Goal: Task Accomplishment & Management: Manage account settings

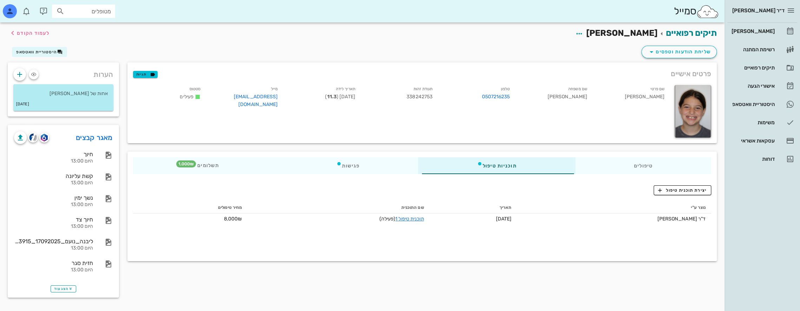
click at [106, 12] on input "מטופלים" at bounding box center [88, 11] width 45 height 9
type input "[PERSON_NAME]"
click at [92, 30] on div "0522657878" at bounding box center [75, 33] width 77 height 6
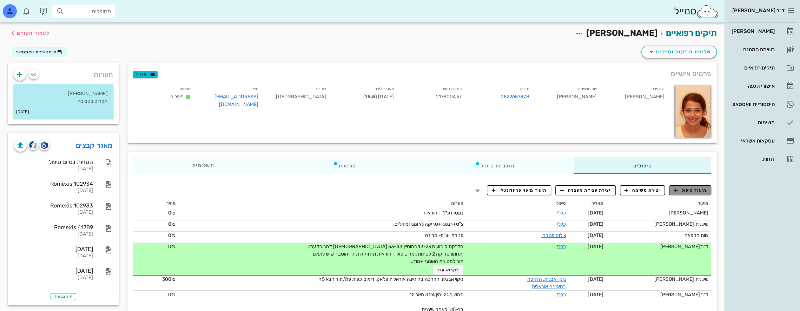
click at [696, 191] on span "תיעוד טיפול" at bounding box center [690, 190] width 33 height 6
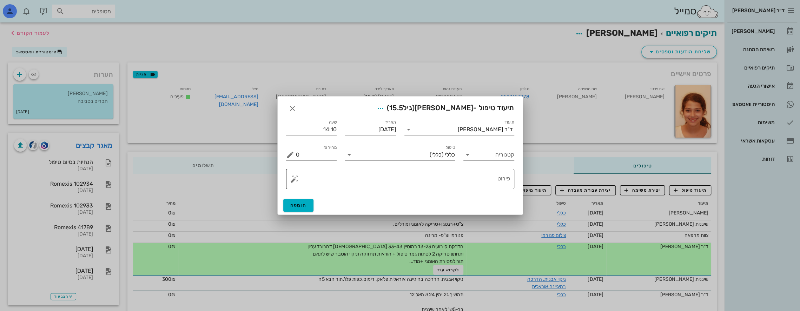
click at [469, 173] on textarea "פירוט" at bounding box center [403, 180] width 214 height 17
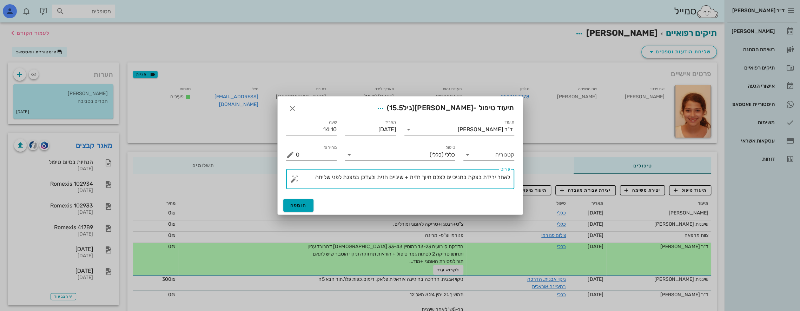
type textarea "לאחר ירידת בצקת בחניכיים לצלם חיוך חזית + שיניים חזית ולעדכן במצגת לפני שליחה"
click at [300, 200] on button "הוספה" at bounding box center [298, 205] width 31 height 13
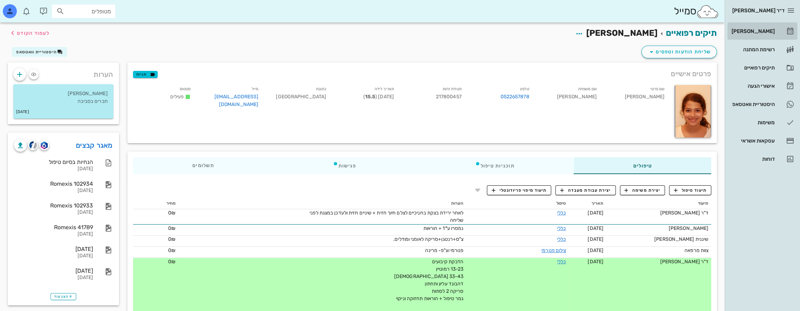
click at [762, 33] on div "[PERSON_NAME]" at bounding box center [752, 31] width 45 height 11
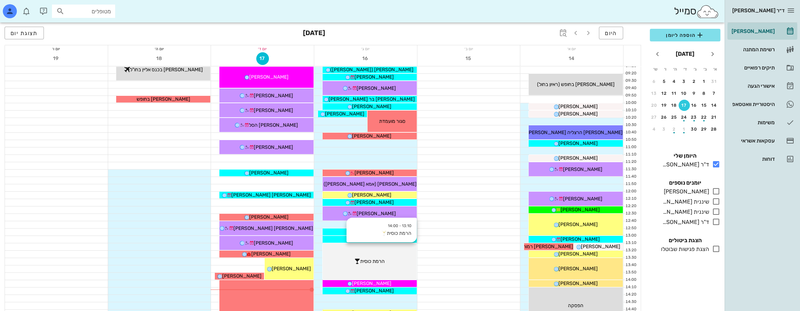
scroll to position [211, 0]
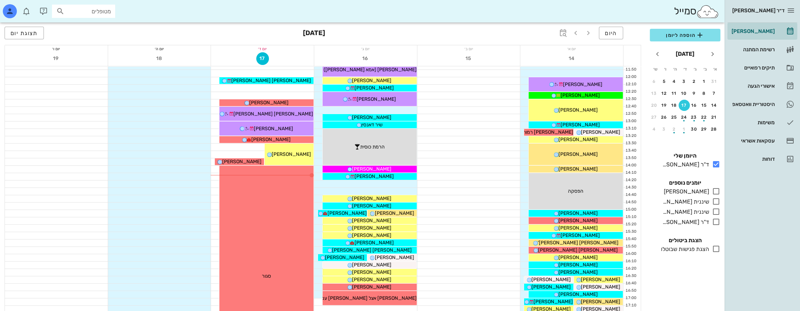
click at [94, 14] on input "מטופלים" at bounding box center [88, 11] width 45 height 9
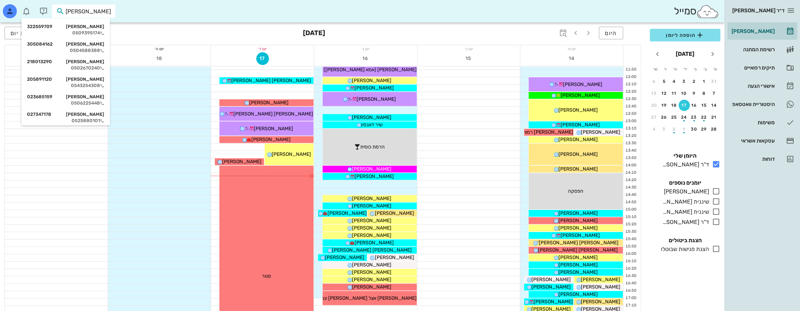
type input "[PERSON_NAME]"
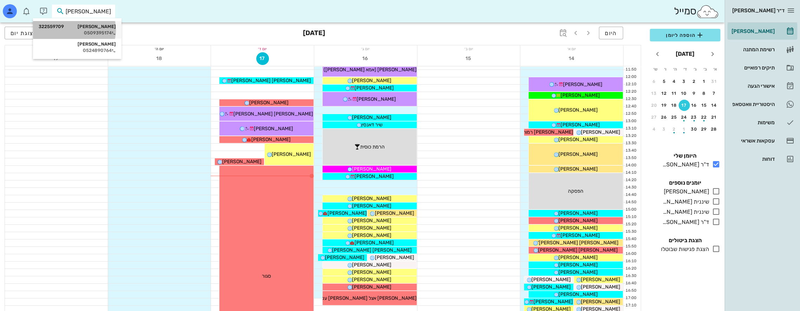
click at [100, 32] on div "0509395174" at bounding box center [77, 33] width 77 height 6
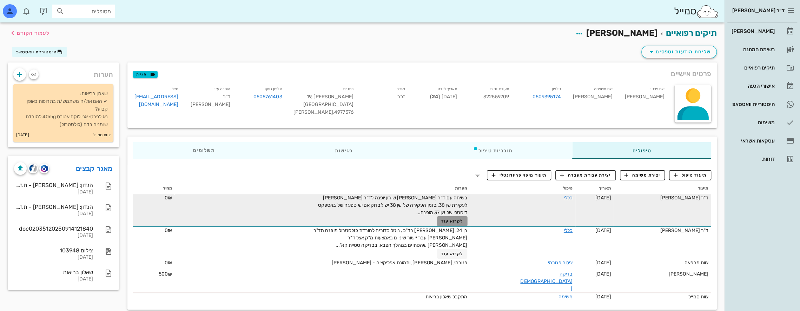
click at [462, 222] on span "לקרוא עוד" at bounding box center [452, 221] width 22 height 5
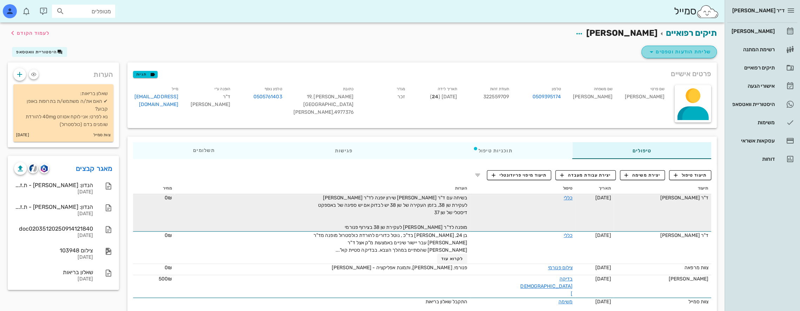
click at [693, 51] on span "שליחת הודעות וטפסים" at bounding box center [679, 52] width 64 height 8
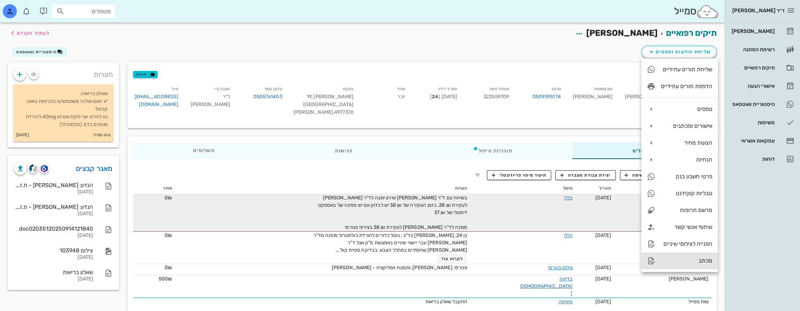
click at [689, 260] on div "מכתב" at bounding box center [686, 260] width 51 height 7
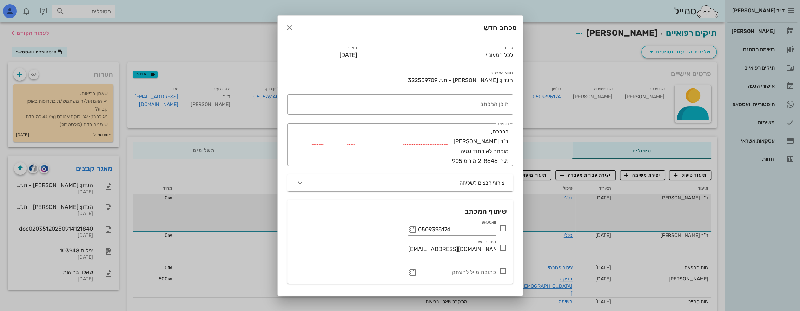
click at [503, 227] on icon at bounding box center [503, 228] width 8 height 8
click at [503, 248] on div at bounding box center [503, 248] width 12 height 12
checkbox input "true"
click at [413, 272] on button "button" at bounding box center [412, 272] width 8 height 8
click at [413, 274] on icon at bounding box center [412, 272] width 8 height 8
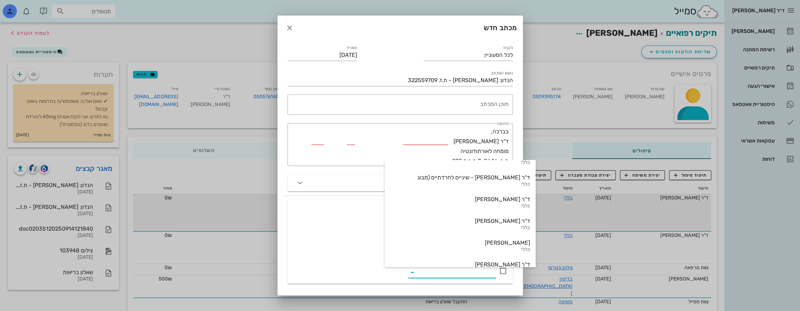
scroll to position [316, 0]
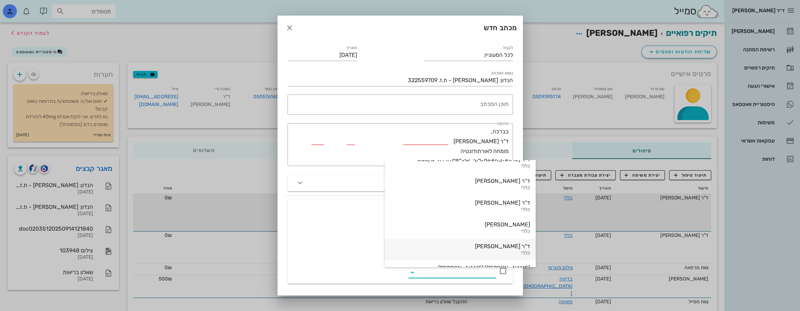
click at [452, 246] on div "ד"ר [PERSON_NAME]" at bounding box center [460, 246] width 140 height 7
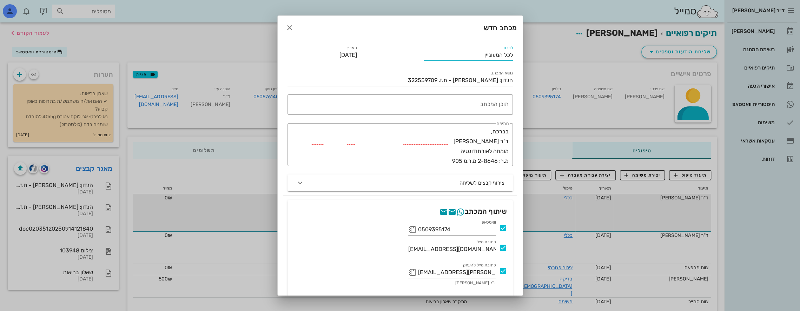
drag, startPoint x: 484, startPoint y: 53, endPoint x: 563, endPoint y: 46, distance: 78.9
click at [563, 46] on div "ד״ר [PERSON_NAME] [PERSON_NAME] רשימת המתנה תיקים רפואיים אישורי הגעה היסטוריית…" at bounding box center [400, 163] width 800 height 326
type input "ד"ר [PERSON_NAME]"
click at [500, 97] on div "תוכן המכתב" at bounding box center [399, 104] width 220 height 20
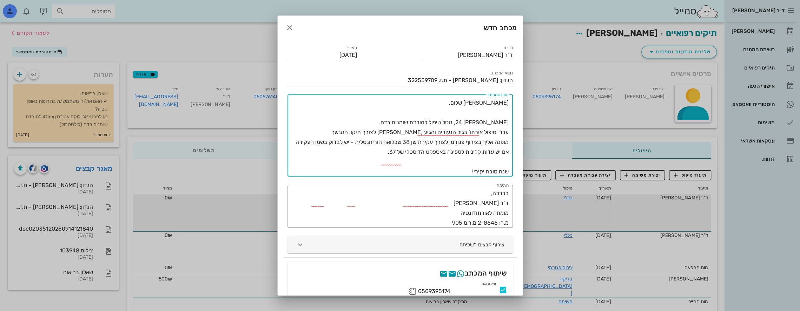
type textarea "[PERSON_NAME] שלום, [PERSON_NAME] 24, נוטל טיפול להורדת שומנים בדם. עבר טיפול א…"
click at [304, 244] on icon "button" at bounding box center [300, 244] width 8 height 8
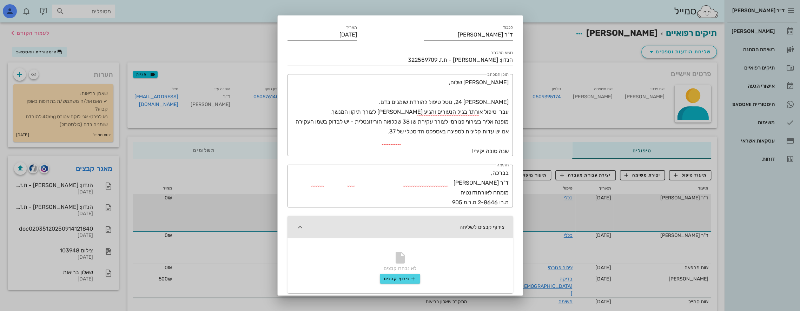
scroll to position [105, 0]
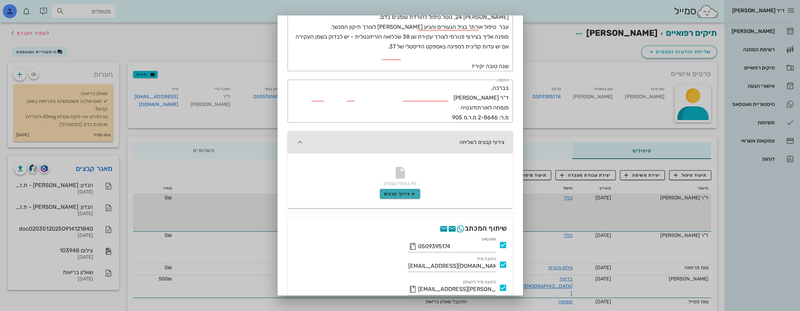
click at [399, 193] on span "צירוף קבצים" at bounding box center [400, 194] width 32 height 6
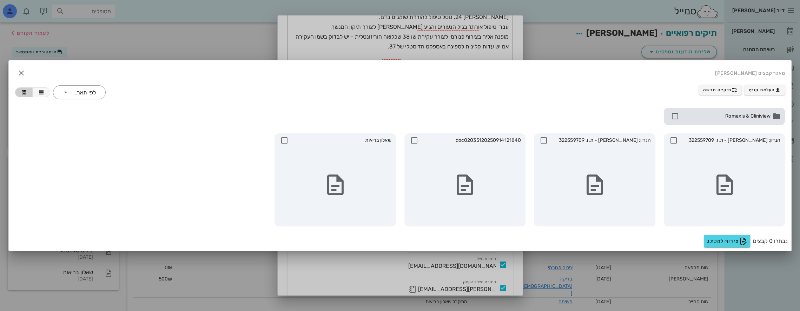
click at [675, 117] on icon at bounding box center [675, 116] width 8 height 8
click at [676, 114] on icon at bounding box center [675, 116] width 8 height 8
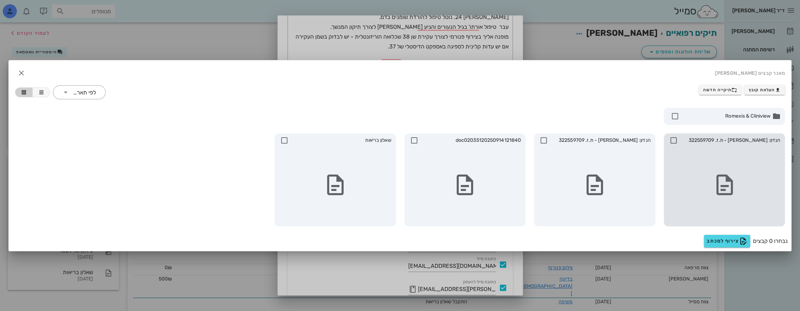
click at [708, 172] on div at bounding box center [725, 184] width 116 height 77
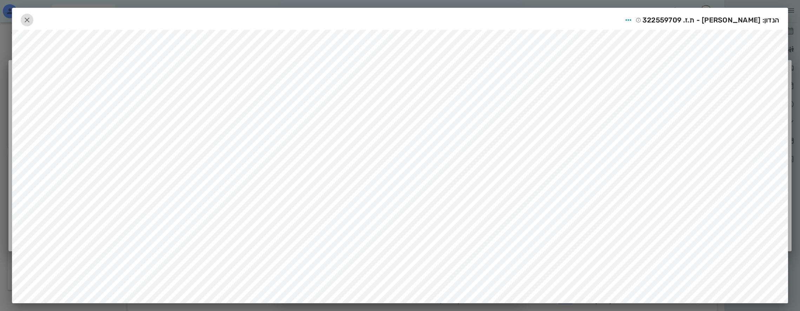
click at [31, 16] on icon "button" at bounding box center [27, 20] width 8 height 8
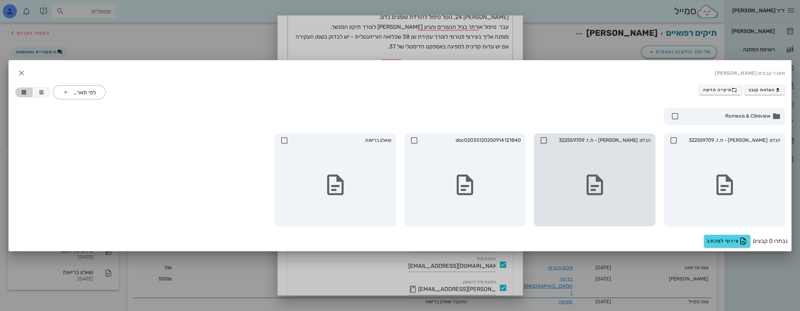
click at [612, 183] on div at bounding box center [595, 184] width 116 height 77
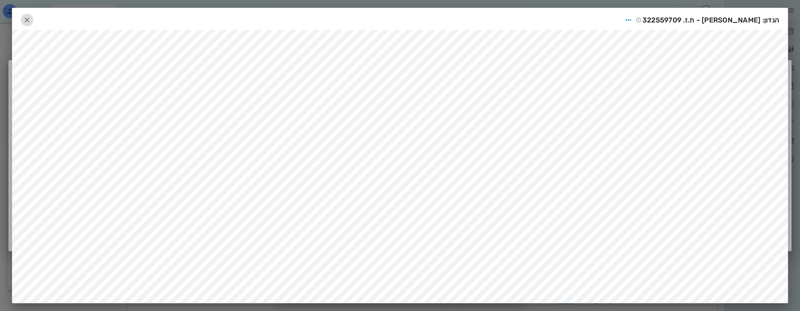
click at [31, 18] on icon "button" at bounding box center [27, 20] width 8 height 8
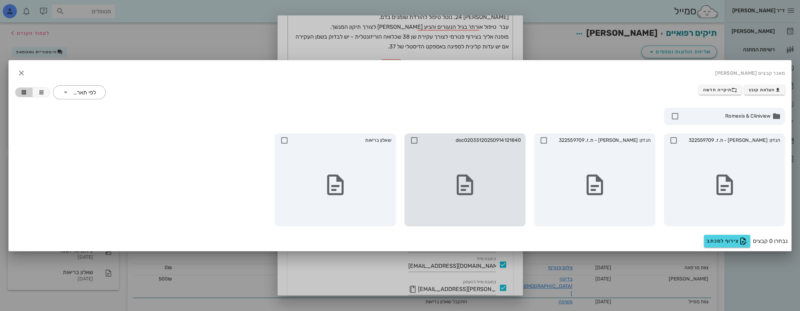
click at [502, 169] on div at bounding box center [465, 184] width 116 height 77
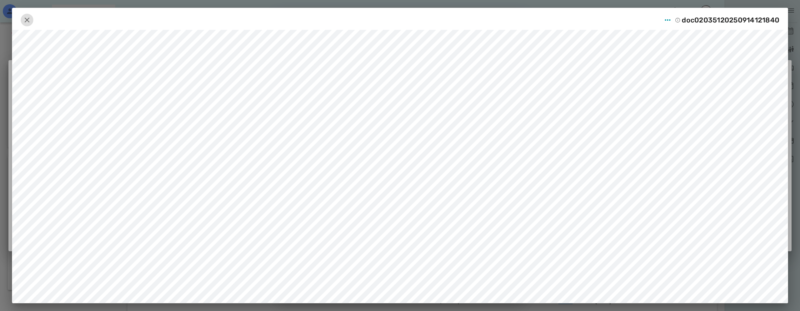
click at [31, 19] on icon "button" at bounding box center [27, 20] width 8 height 8
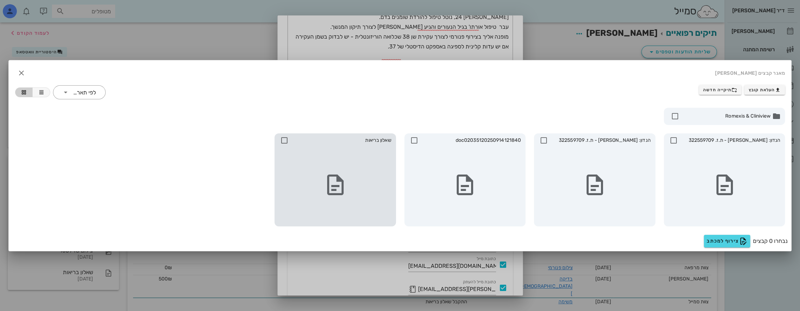
click at [362, 180] on div at bounding box center [335, 184] width 116 height 77
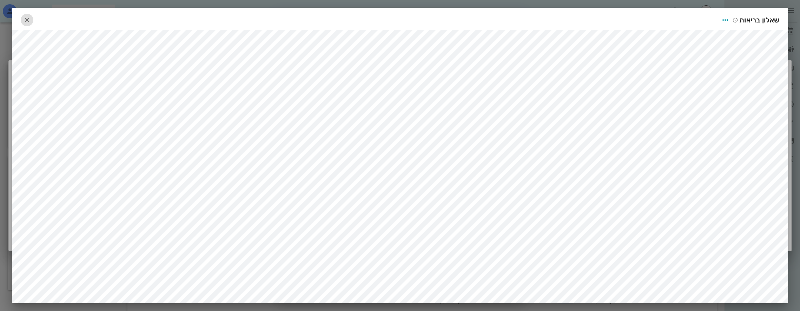
click at [30, 17] on icon "button" at bounding box center [27, 20] width 8 height 8
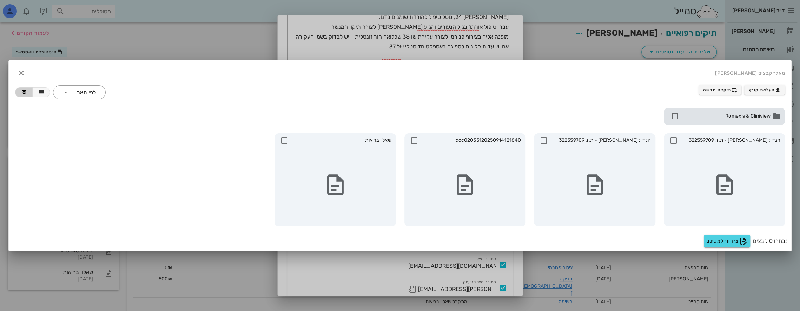
click at [737, 117] on span "Romexis & Cliniview" at bounding box center [726, 116] width 90 height 8
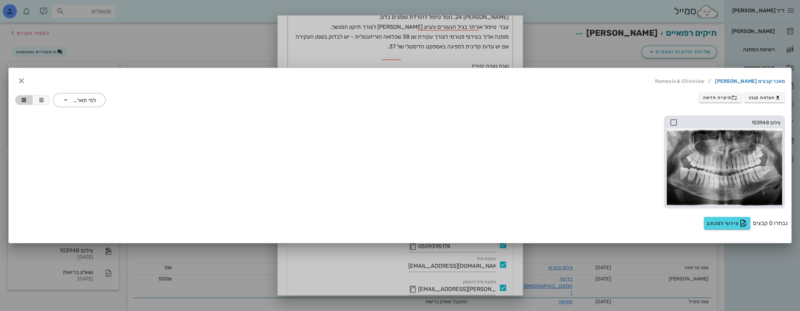
click at [674, 120] on icon at bounding box center [673, 122] width 8 height 8
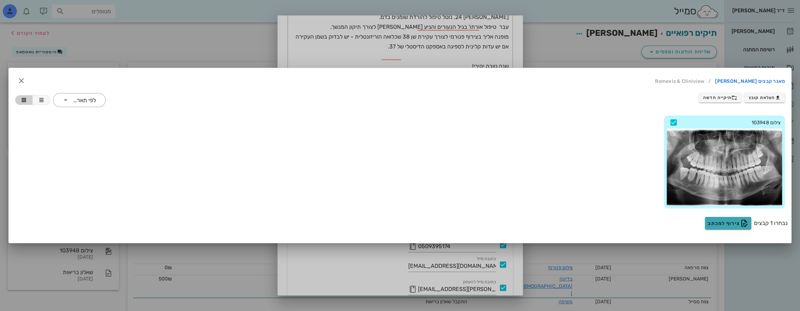
click at [730, 223] on span "צירוף למכתב" at bounding box center [728, 223] width 41 height 8
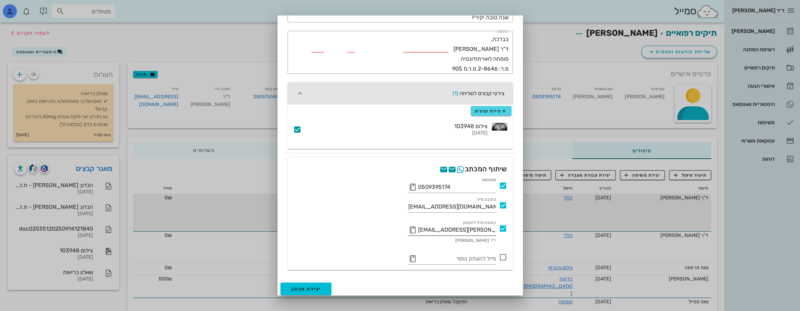
scroll to position [157, 0]
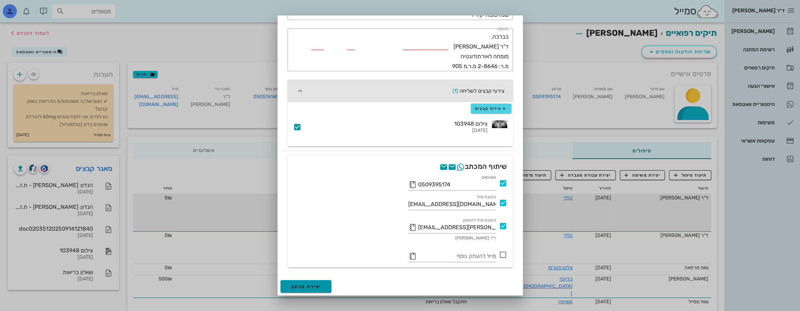
click at [329, 285] on button "יצירת מכתב" at bounding box center [305, 286] width 51 height 13
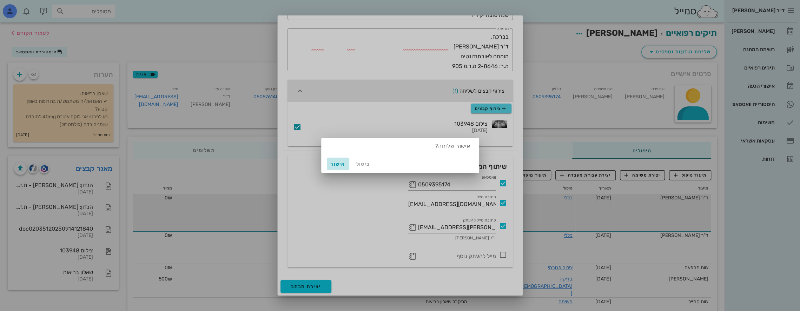
click at [336, 161] on span "אישור" at bounding box center [338, 164] width 17 height 6
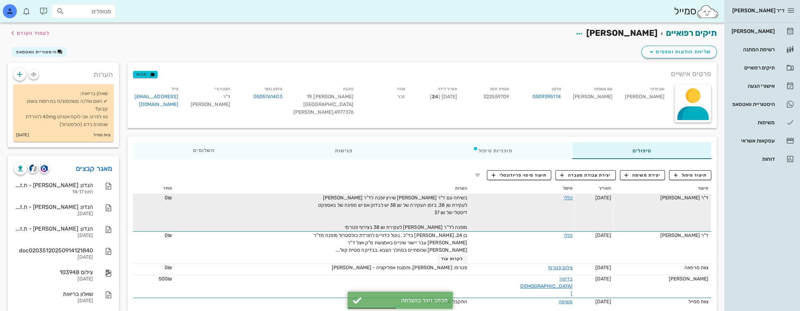
click at [88, 10] on input "מטופלים" at bounding box center [88, 11] width 45 height 9
type input "[PERSON_NAME]"
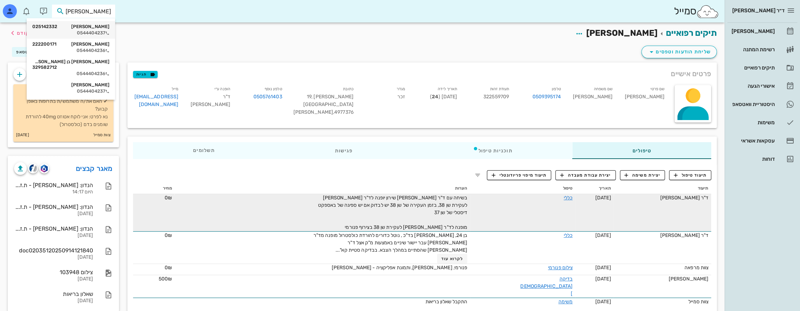
click at [102, 29] on div "[PERSON_NAME] 025142332 0544404237" at bounding box center [70, 30] width 77 height 18
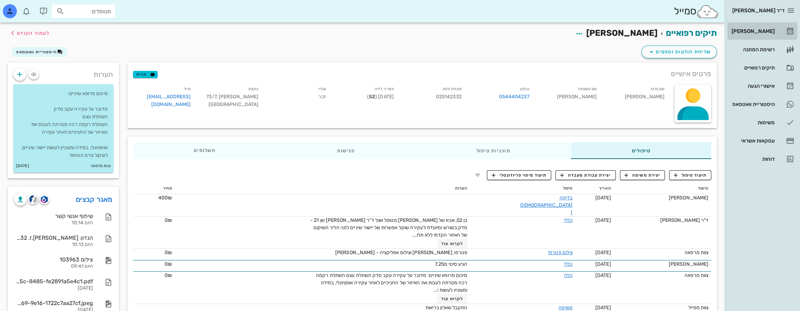
click at [762, 31] on div "[PERSON_NAME]" at bounding box center [752, 31] width 45 height 6
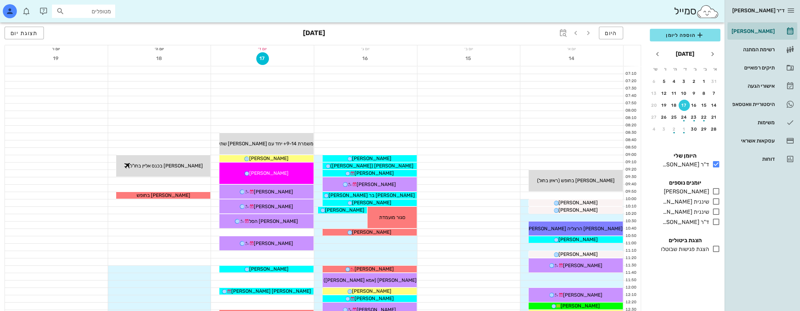
click at [98, 12] on input "מטופלים" at bounding box center [88, 11] width 45 height 9
type input "אביב ר"
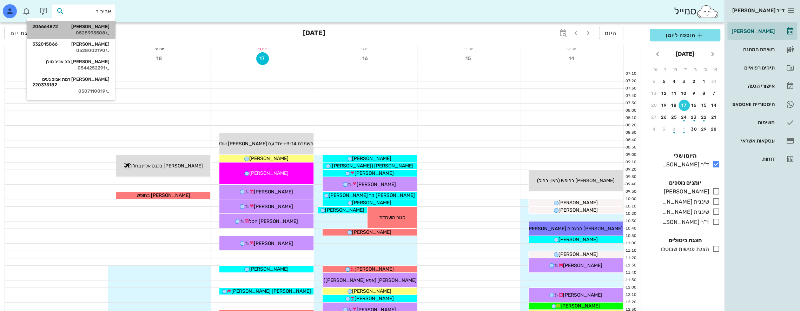
click at [103, 28] on div "[PERSON_NAME] 206664872" at bounding box center [70, 27] width 77 height 6
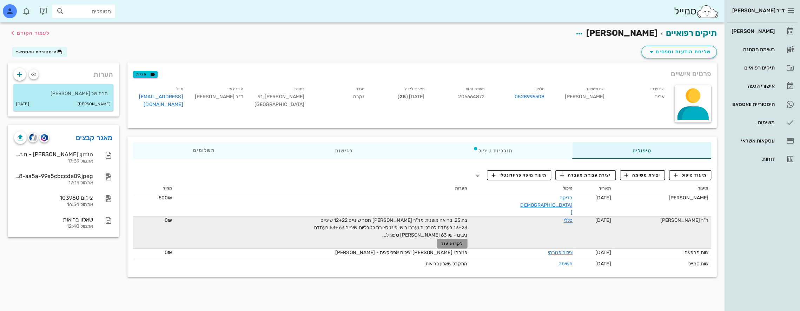
click at [463, 241] on span "לקרוא עוד" at bounding box center [452, 243] width 22 height 5
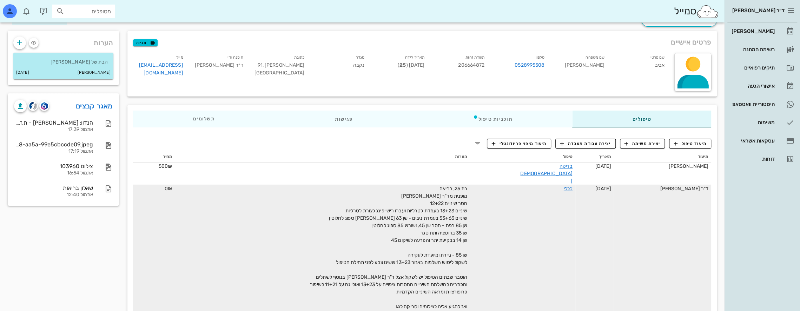
scroll to position [31, 0]
click at [564, 186] on link "כללי" at bounding box center [568, 189] width 9 height 6
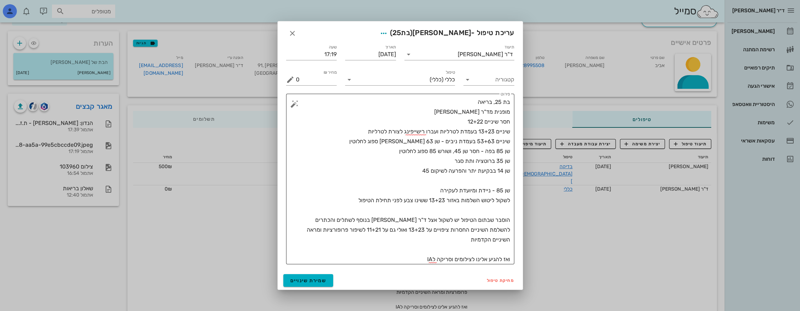
click at [470, 103] on textarea "בת 25, בריאה מופנית מד"ר [PERSON_NAME] חסר שיניים 12+22 שיניים 13+23 בעמדת לטרל…" at bounding box center [403, 180] width 214 height 167
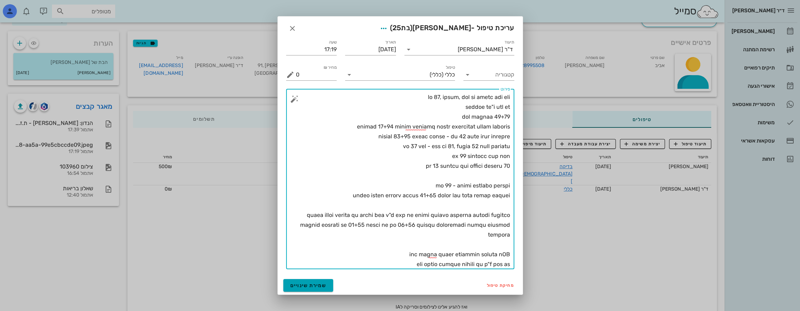
type textarea "lo 15, ipsum, dol si ametc adi eli seddoe te"i utl et dol magnaa 16+43 enimad 5…"
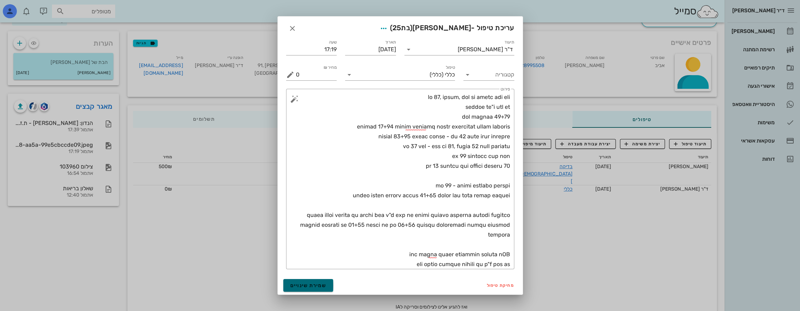
click at [315, 285] on span "שמירת שינויים" at bounding box center [308, 286] width 36 height 6
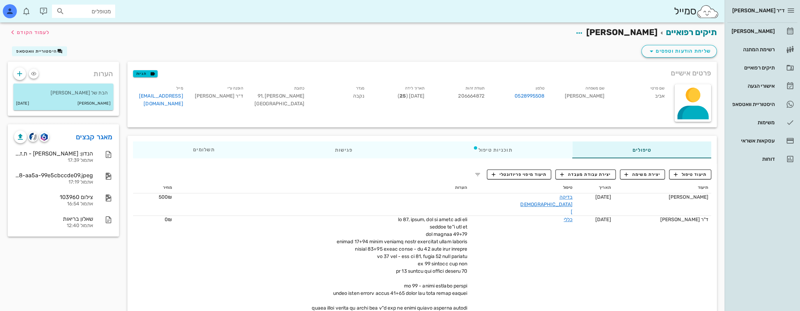
scroll to position [0, 0]
click at [648, 173] on span "יצירת משימה" at bounding box center [642, 175] width 36 height 6
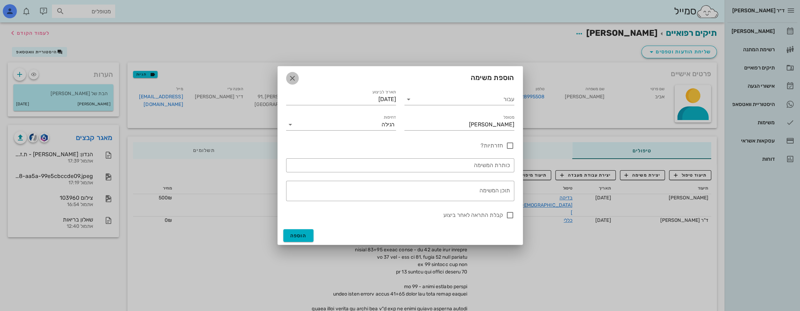
click at [293, 76] on icon "button" at bounding box center [292, 78] width 8 height 8
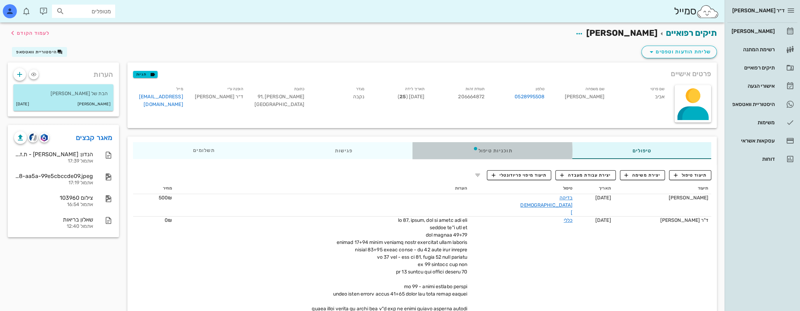
click at [484, 150] on div "תוכניות טיפול" at bounding box center [492, 150] width 160 height 17
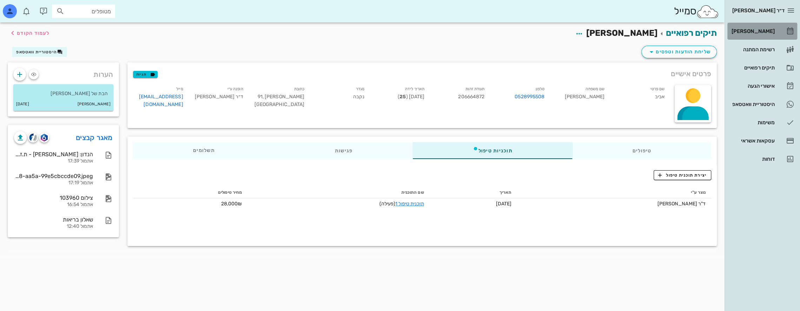
click at [767, 28] on div "[PERSON_NAME]" at bounding box center [752, 31] width 45 height 11
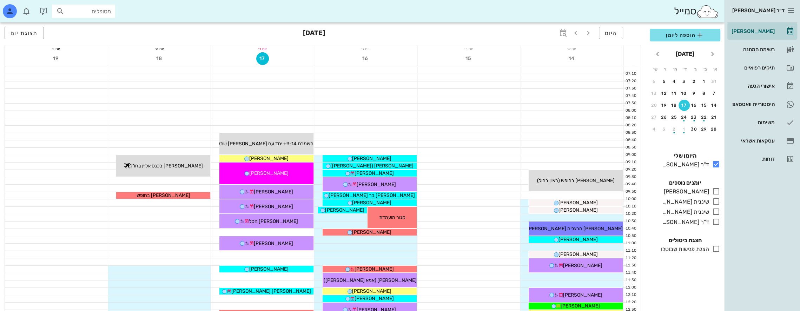
click at [93, 14] on input "מטופלים" at bounding box center [88, 11] width 45 height 9
type input "[PERSON_NAME]"
click at [93, 45] on div "[PERSON_NAME] 225509207" at bounding box center [70, 44] width 77 height 6
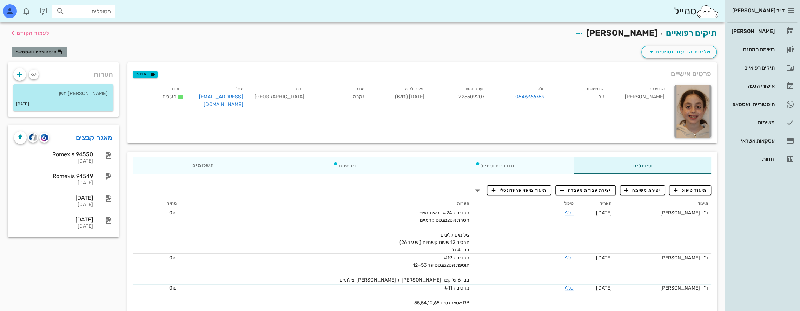
click at [49, 51] on span "היסטוריית וואטסאפ" at bounding box center [36, 51] width 41 height 5
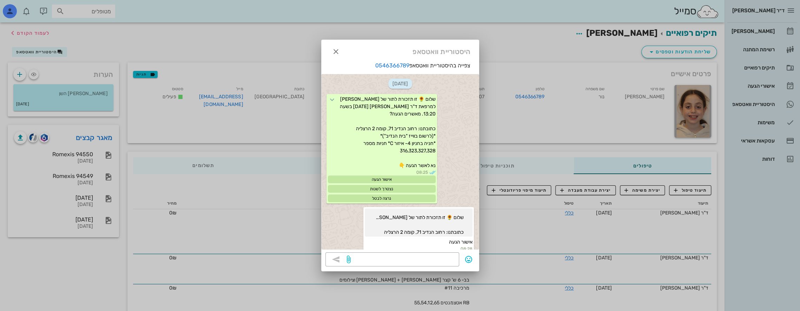
scroll to position [407, 0]
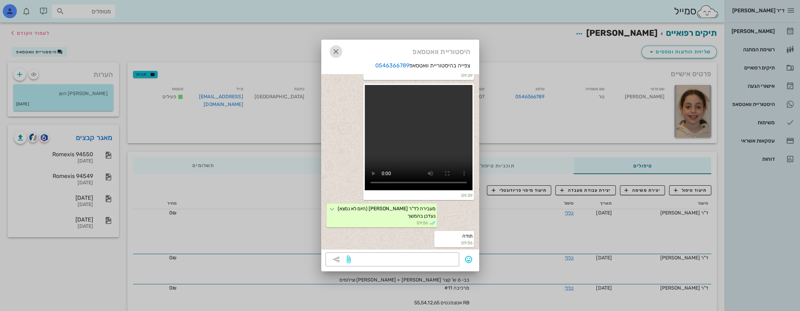
click at [337, 51] on icon "button" at bounding box center [336, 51] width 8 height 8
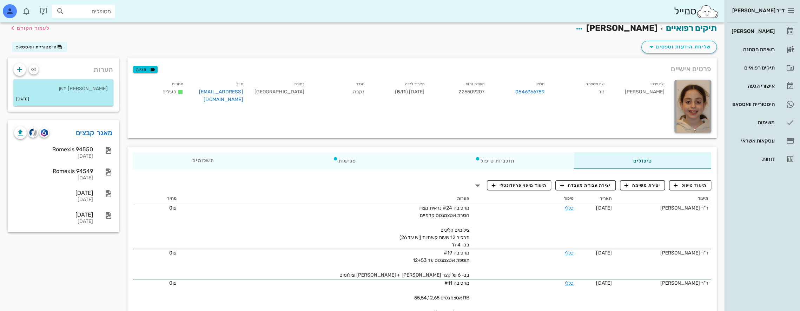
scroll to position [0, 0]
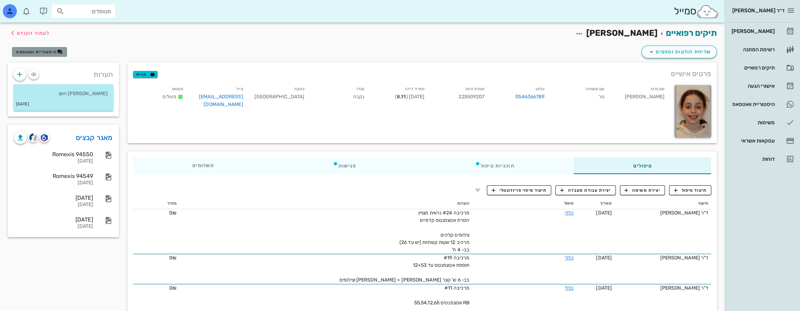
click at [46, 51] on span "היסטוריית וואטסאפ" at bounding box center [36, 51] width 41 height 5
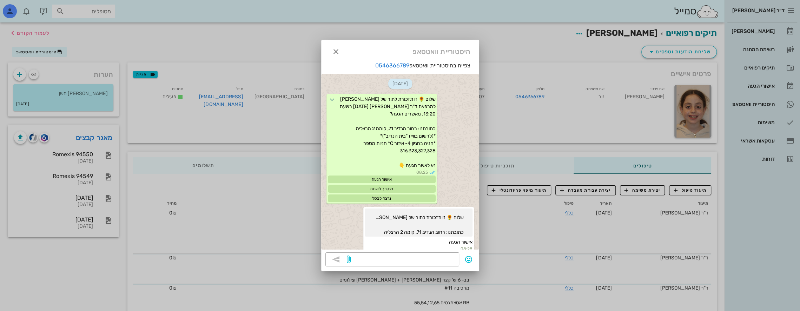
scroll to position [407, 0]
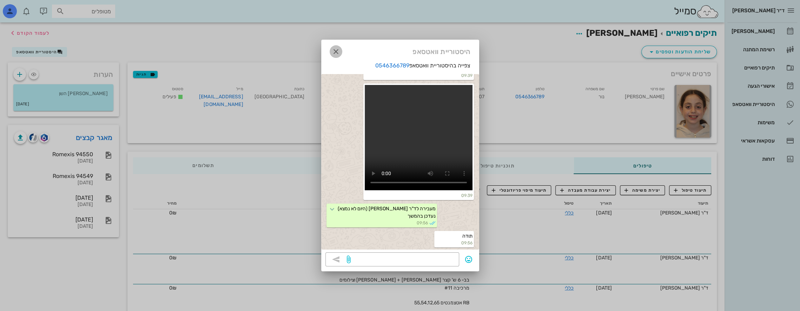
click at [336, 52] on icon "button" at bounding box center [336, 51] width 8 height 8
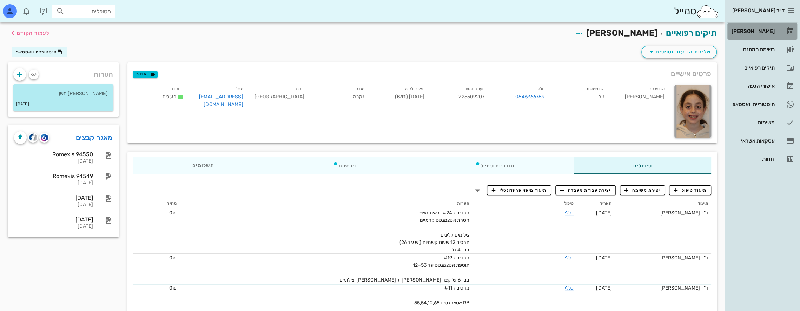
click at [765, 29] on div "[PERSON_NAME]" at bounding box center [752, 31] width 45 height 6
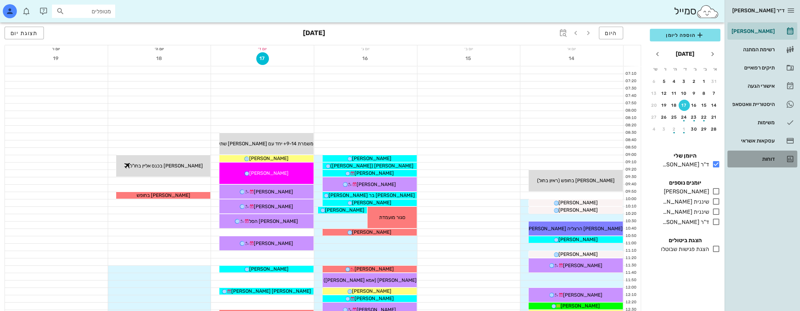
click at [769, 157] on div "דוחות" at bounding box center [752, 159] width 45 height 6
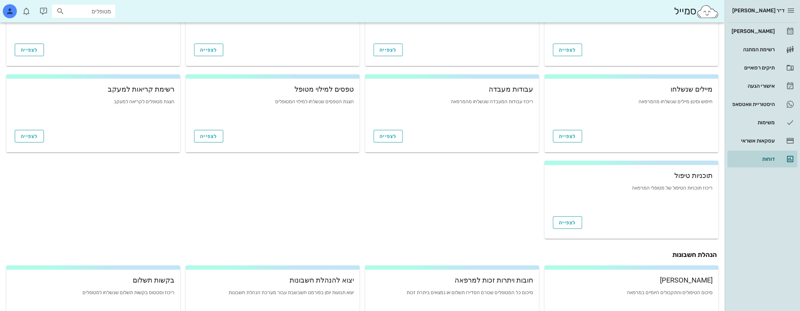
scroll to position [208, 0]
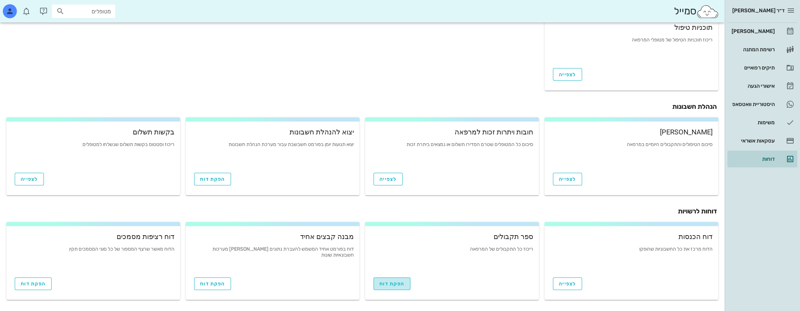
click at [388, 286] on link "הפקת דוח" at bounding box center [391, 283] width 37 height 13
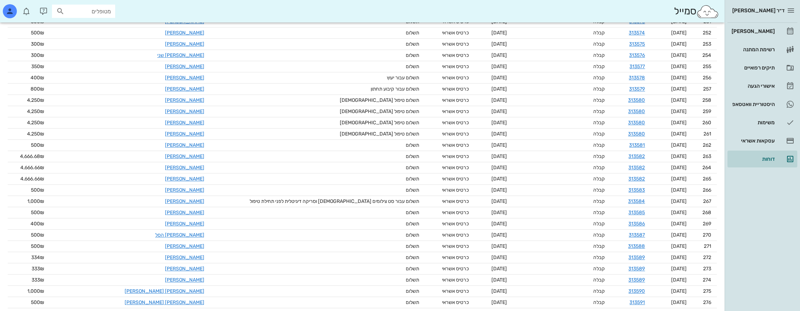
scroll to position [2973, 0]
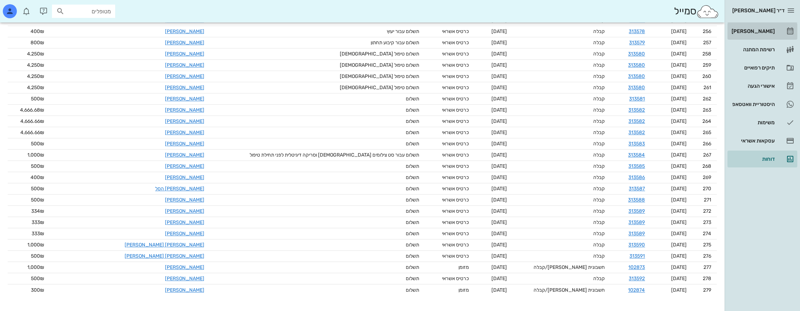
drag, startPoint x: 773, startPoint y: 29, endPoint x: 765, endPoint y: 29, distance: 7.1
click at [772, 29] on div "[PERSON_NAME]" at bounding box center [752, 31] width 45 height 6
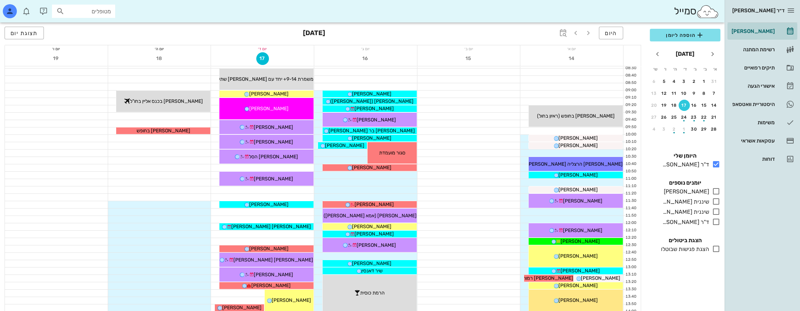
scroll to position [70, 0]
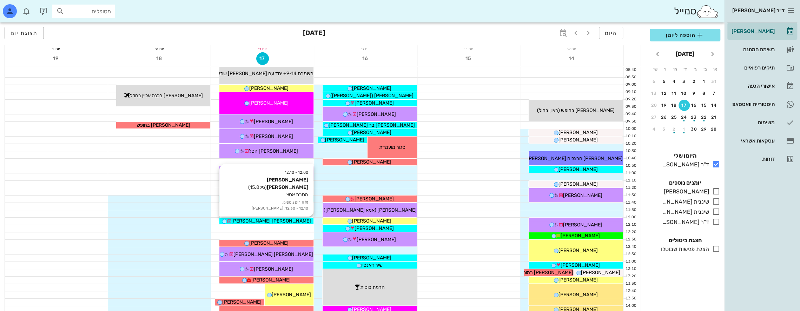
click at [278, 221] on span "[PERSON_NAME] [PERSON_NAME]" at bounding box center [271, 221] width 80 height 6
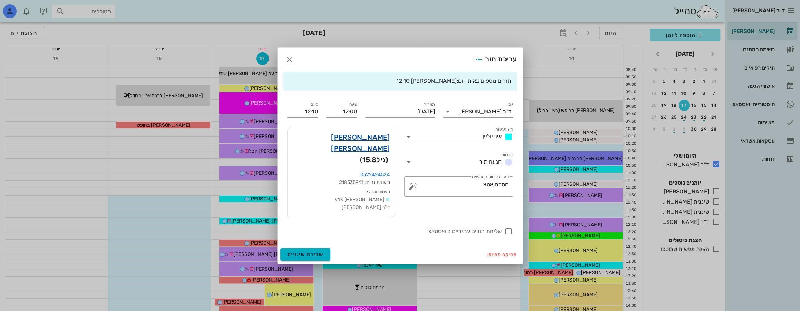
click at [370, 143] on link "[PERSON_NAME] [PERSON_NAME]" at bounding box center [341, 143] width 97 height 22
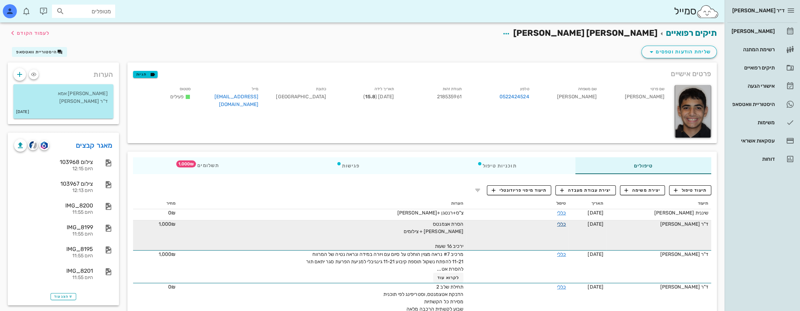
click at [564, 225] on link "כללי" at bounding box center [561, 224] width 9 height 6
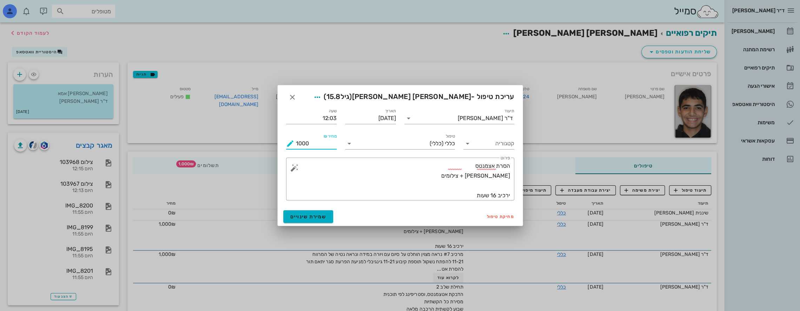
drag, startPoint x: 308, startPoint y: 144, endPoint x: 207, endPoint y: 147, distance: 101.2
type input "0"
click at [314, 215] on span "שמירת שינויים" at bounding box center [308, 217] width 36 height 6
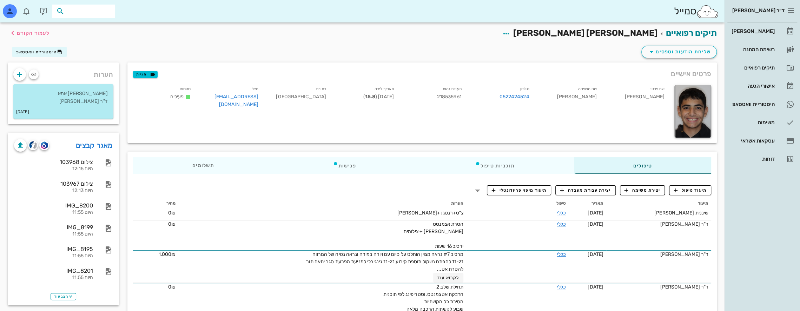
click at [93, 11] on input "text" at bounding box center [88, 11] width 45 height 9
type input "t"
click at [105, 12] on input "[PERSON_NAME]" at bounding box center [88, 11] width 45 height 9
type input "[PERSON_NAME] ט"
click at [102, 25] on div "[PERSON_NAME] 221813090" at bounding box center [73, 27] width 77 height 6
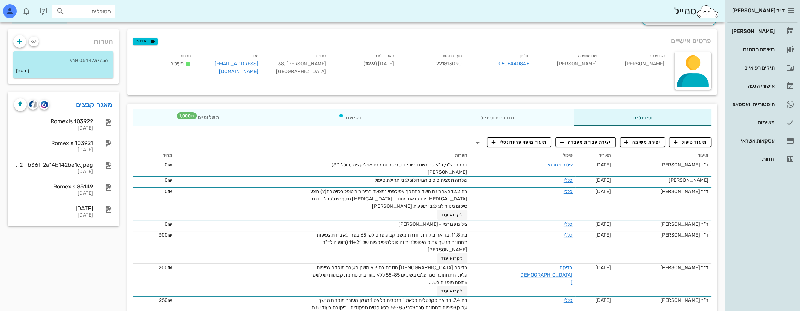
scroll to position [35, 0]
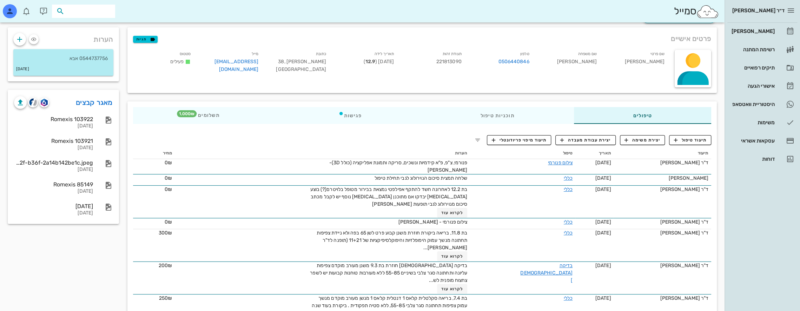
click at [100, 7] on input "text" at bounding box center [88, 11] width 45 height 9
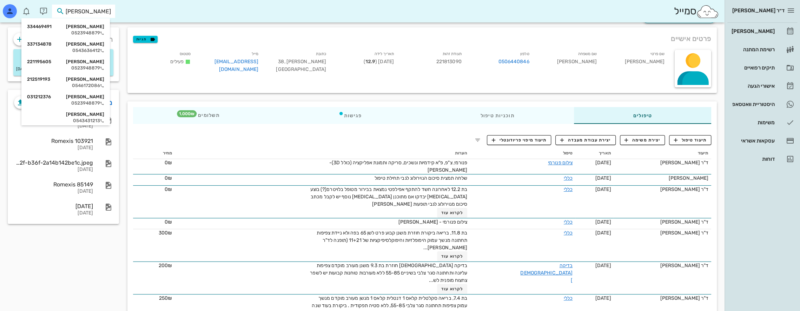
type input "[PERSON_NAME]"
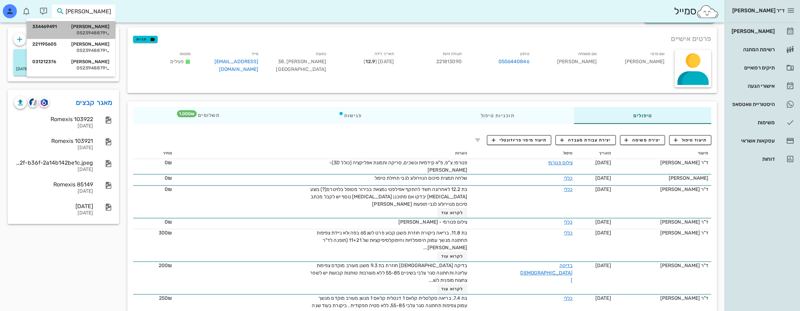
click at [95, 27] on div "[PERSON_NAME] 334469491" at bounding box center [70, 27] width 77 height 6
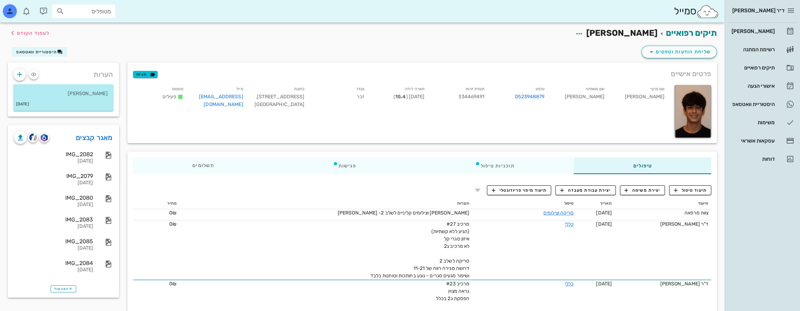
click at [81, 9] on input "מטופלים" at bounding box center [88, 11] width 45 height 9
type input "g"
type input "ענבי"
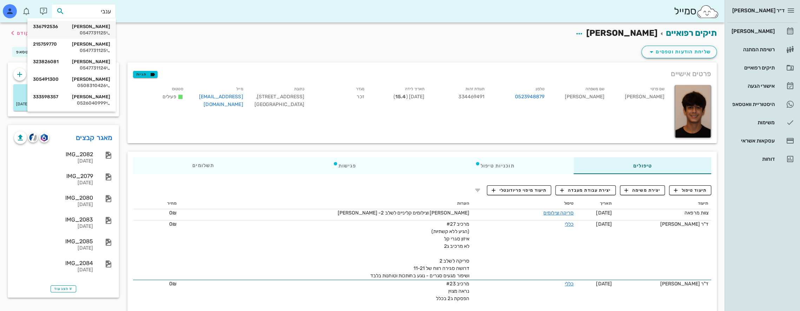
click at [95, 28] on div "[PERSON_NAME] 336792536" at bounding box center [71, 27] width 77 height 6
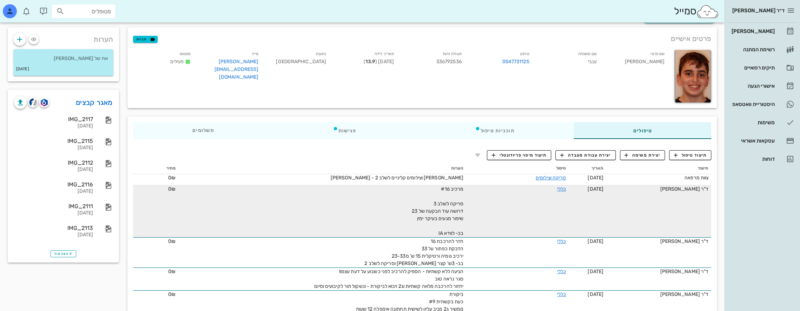
scroll to position [35, 0]
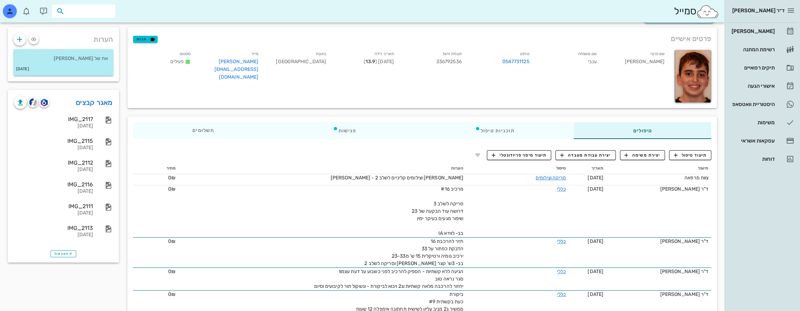
click at [110, 10] on input "text" at bounding box center [88, 11] width 45 height 9
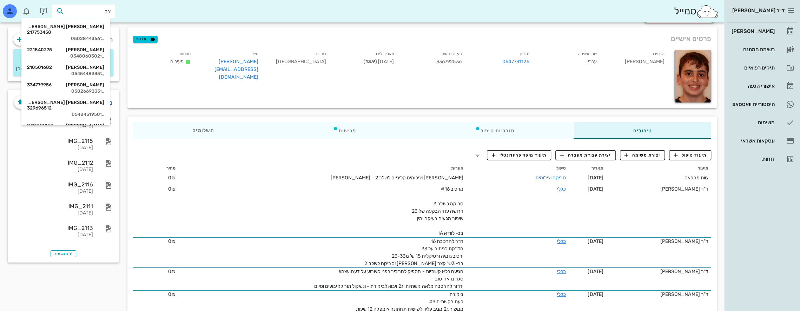
type input "[PERSON_NAME]"
click at [99, 26] on div "[PERSON_NAME] [PERSON_NAME] 217753458" at bounding box center [65, 29] width 77 height 11
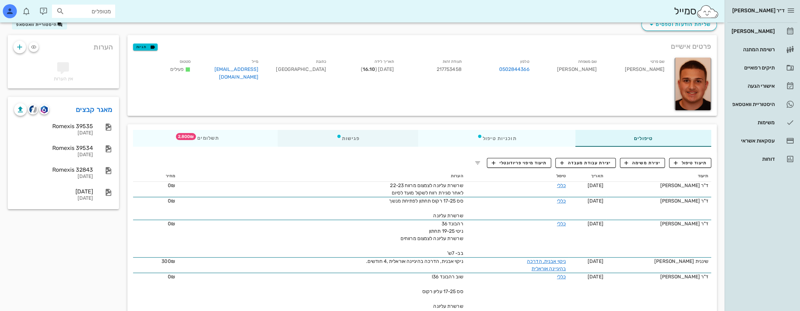
scroll to position [35, 0]
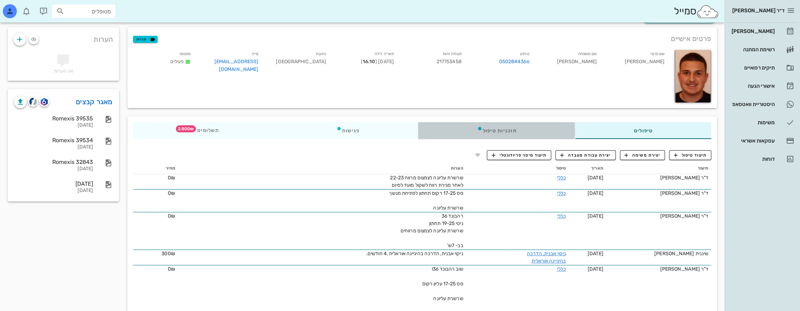
click at [514, 131] on div "תוכניות טיפול" at bounding box center [496, 130] width 157 height 17
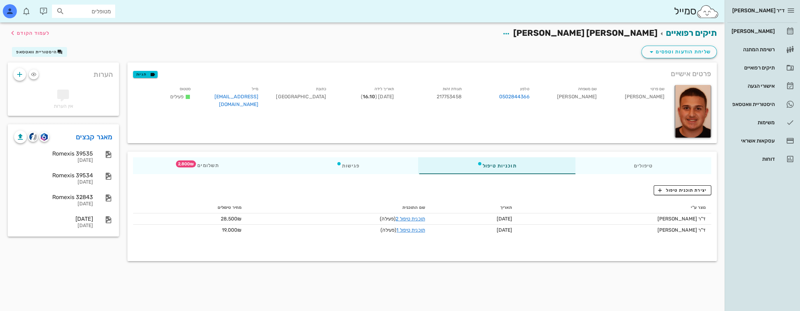
scroll to position [0, 0]
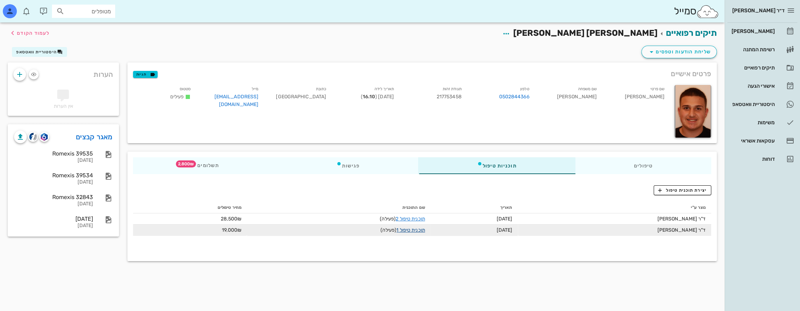
click at [411, 231] on link "תוכנית טיפול 1" at bounding box center [410, 230] width 28 height 6
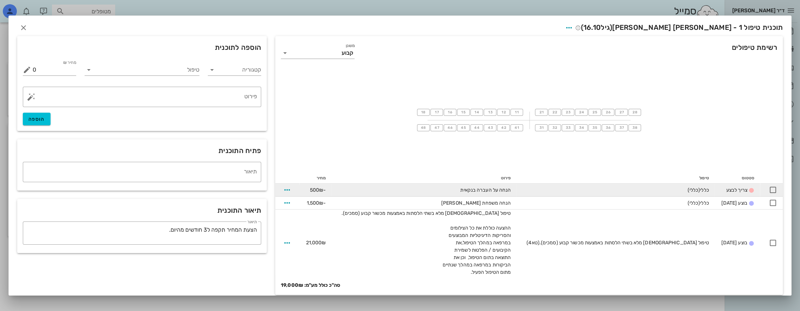
scroll to position [6, 0]
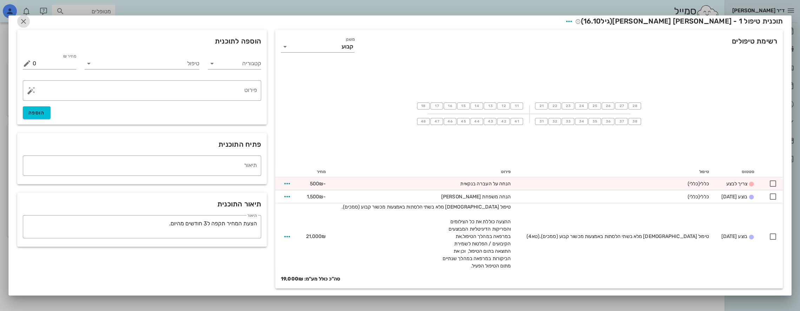
click at [28, 22] on icon "button" at bounding box center [23, 21] width 8 height 8
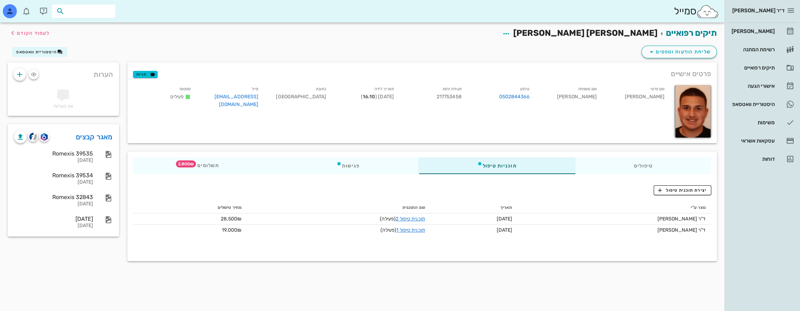
click at [91, 13] on input "text" at bounding box center [88, 11] width 45 height 9
type input "[PERSON_NAME]"
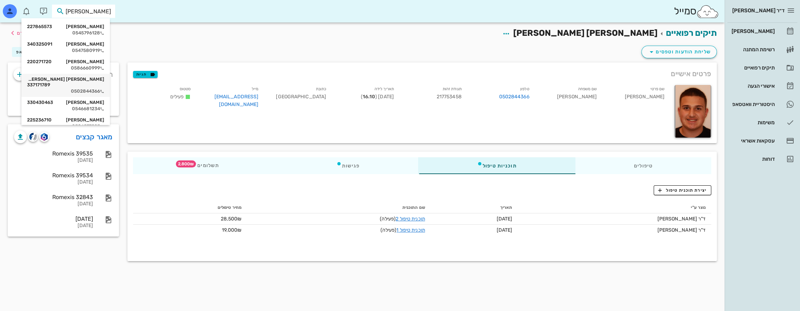
click at [102, 78] on div "[PERSON_NAME] [PERSON_NAME] 337171789" at bounding box center [65, 82] width 77 height 11
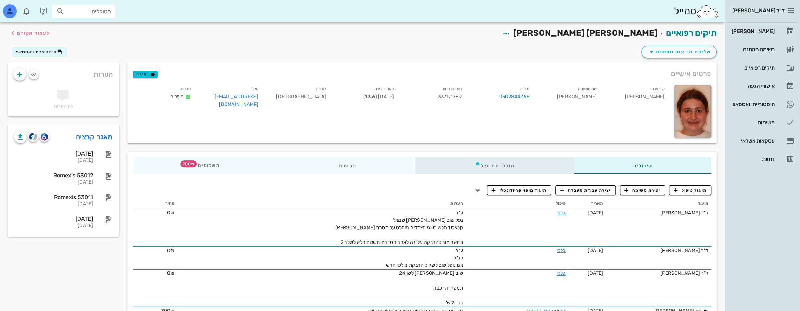
click at [523, 164] on div "תוכניות טיפול" at bounding box center [494, 165] width 158 height 17
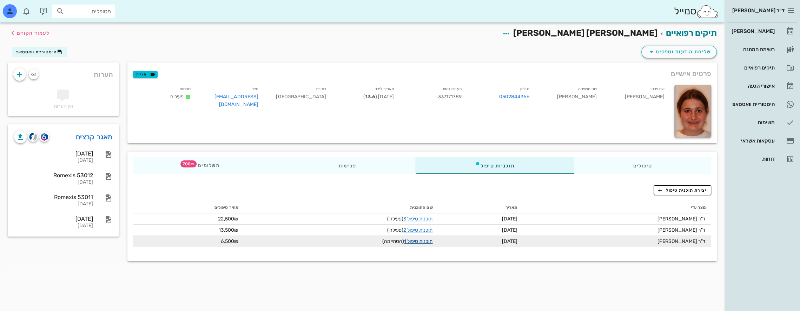
click at [409, 242] on link "תוכנית טיפול 1" at bounding box center [418, 241] width 28 height 6
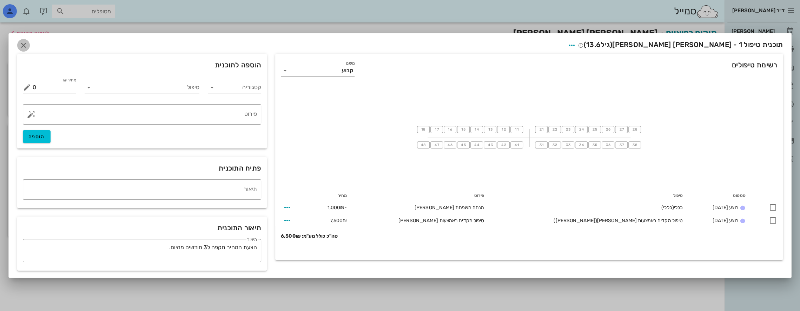
click at [24, 42] on icon "button" at bounding box center [23, 45] width 8 height 8
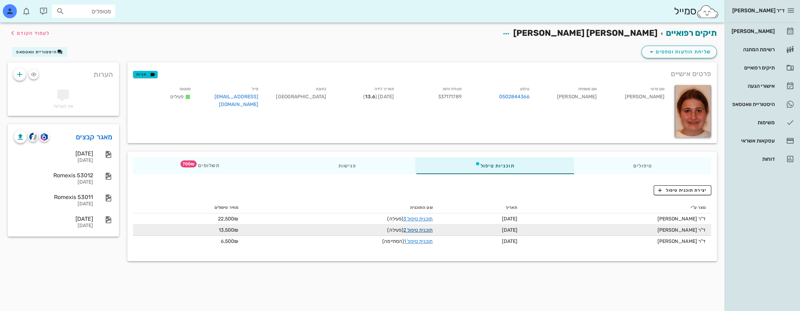
click at [414, 228] on link "תוכנית טיפול 2" at bounding box center [417, 230] width 29 height 6
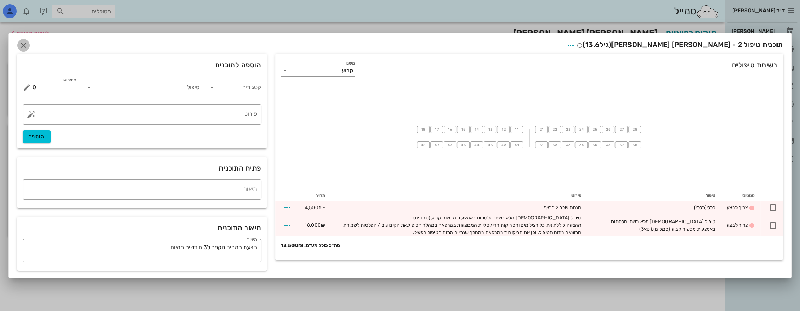
click at [24, 40] on button "button" at bounding box center [23, 45] width 13 height 13
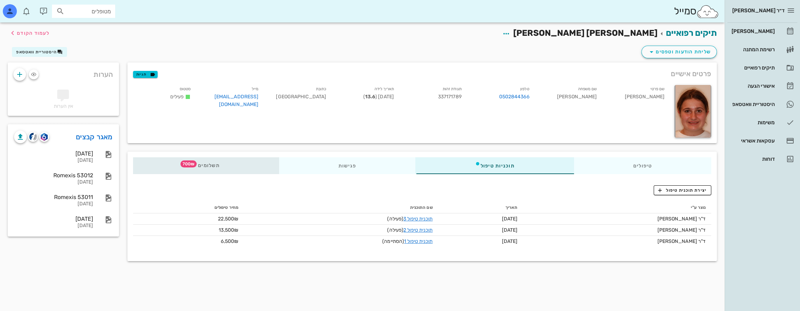
click at [234, 164] on div "תשלומים 700₪" at bounding box center [206, 165] width 146 height 17
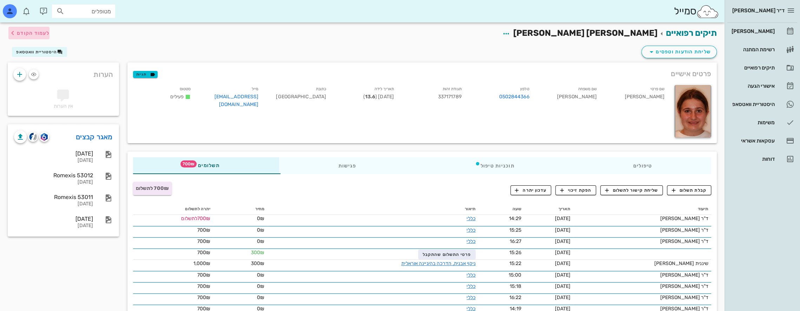
click at [11, 32] on icon "button" at bounding box center [12, 33] width 8 height 8
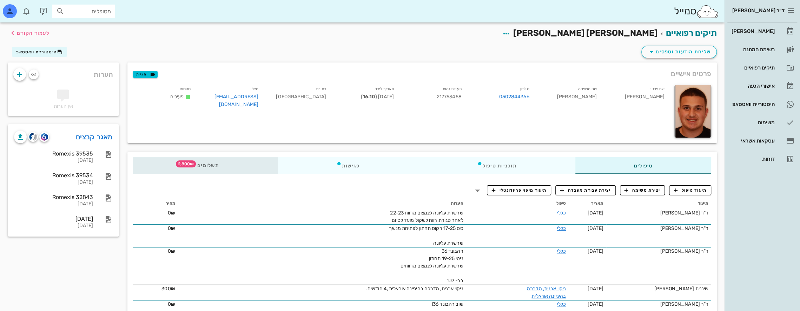
click at [218, 166] on span "תשלומים 2,800₪" at bounding box center [205, 165] width 27 height 5
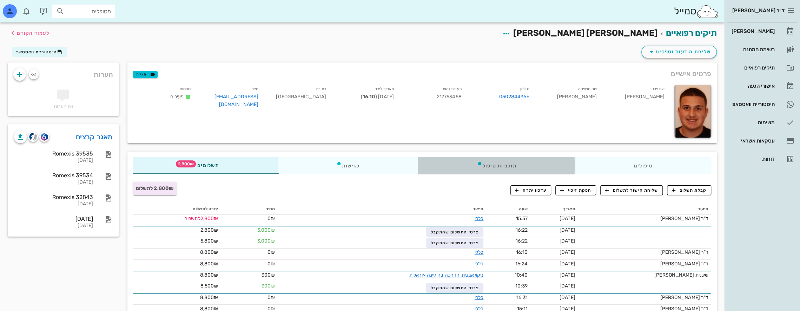
click at [524, 161] on div "תוכניות טיפול" at bounding box center [496, 165] width 157 height 17
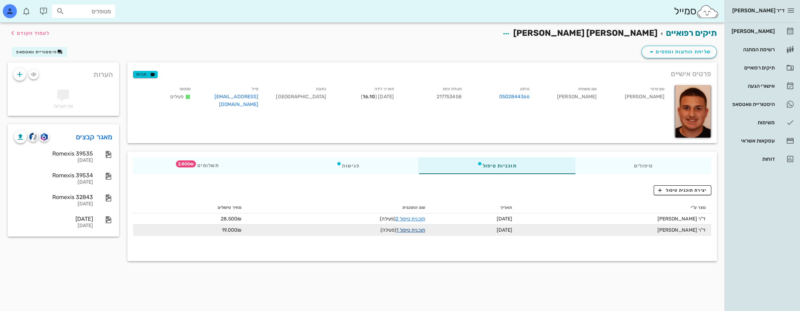
click at [406, 231] on link "תוכנית טיפול 1" at bounding box center [410, 230] width 28 height 6
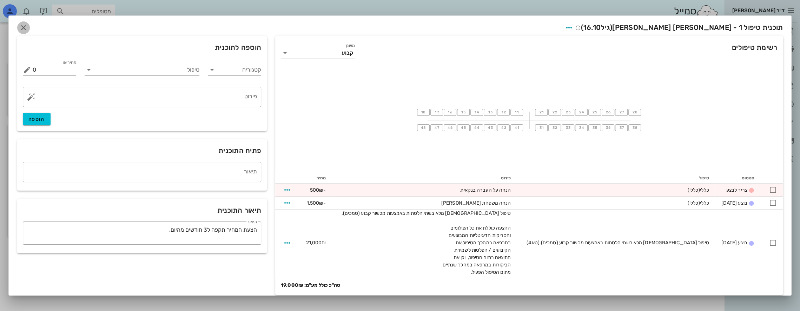
click at [28, 27] on icon "button" at bounding box center [23, 28] width 8 height 8
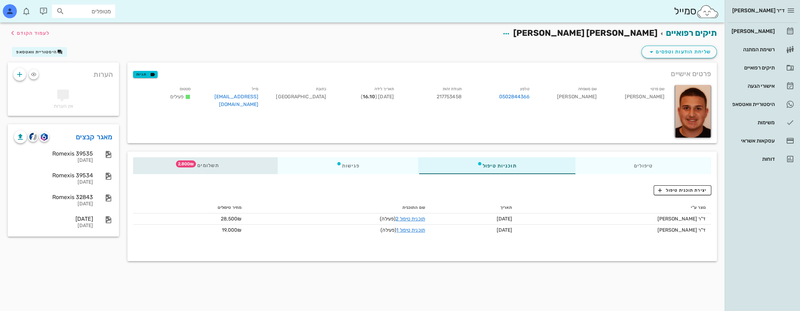
click at [223, 161] on div "תשלומים 2,800₪" at bounding box center [205, 165] width 145 height 17
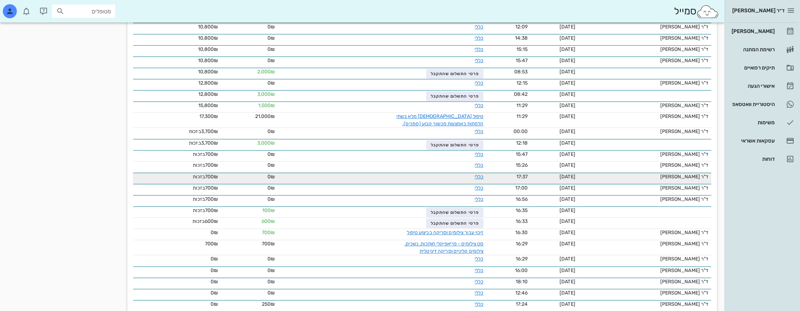
scroll to position [351, 0]
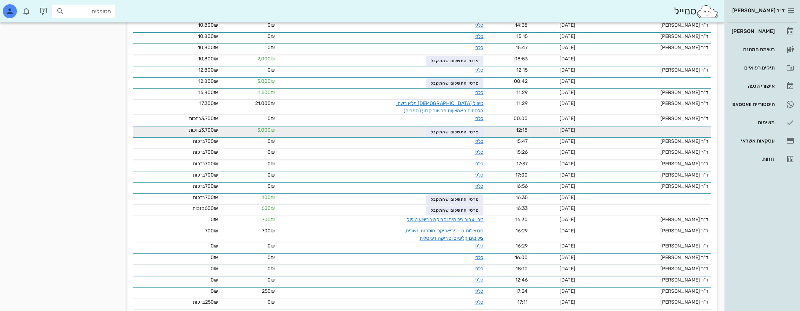
drag, startPoint x: 260, startPoint y: 142, endPoint x: 300, endPoint y: 131, distance: 41.7
click at [300, 131] on tbody "ד"ר [PERSON_NAME] [DATE] 15:57 כללי 0₪ 2,800₪ לתשלום [DATE] 16:22 פרטי התשלום ש…" at bounding box center [422, 92] width 578 height 457
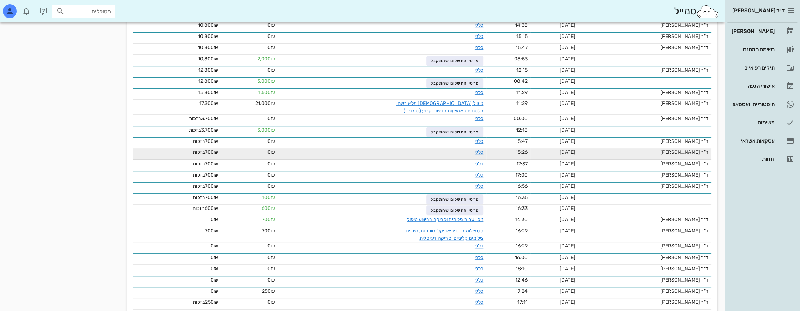
click at [334, 157] on td "כללי" at bounding box center [382, 153] width 208 height 11
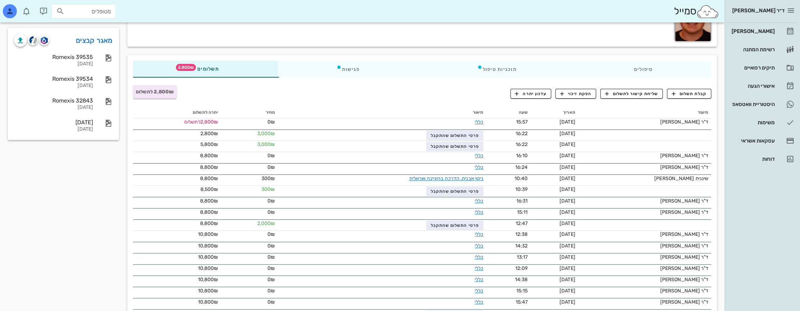
scroll to position [0, 0]
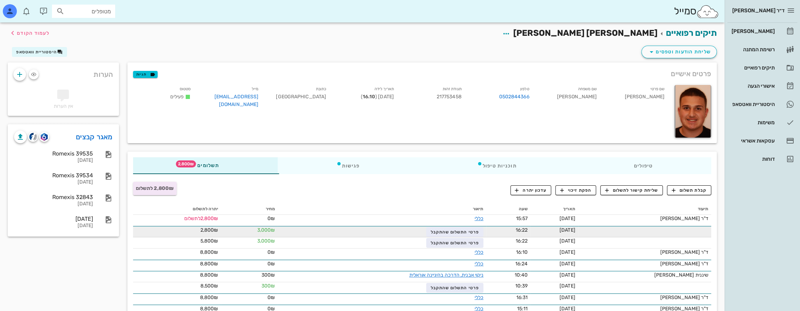
drag, startPoint x: 259, startPoint y: 240, endPoint x: 272, endPoint y: 236, distance: 13.8
click at [271, 234] on td "3,000₪" at bounding box center [249, 231] width 57 height 11
click at [461, 231] on span "פרטי התשלום שהתקבל" at bounding box center [454, 232] width 48 height 5
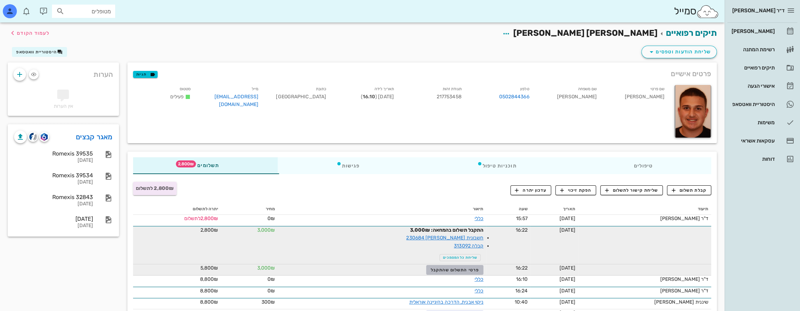
click at [458, 268] on span "פרטי התשלום שהתקבל" at bounding box center [454, 269] width 48 height 5
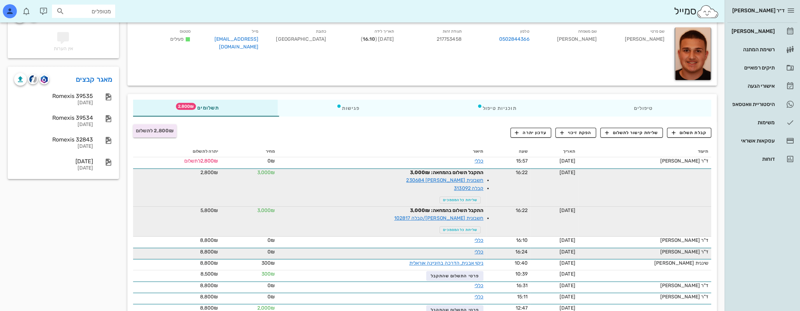
scroll to position [70, 0]
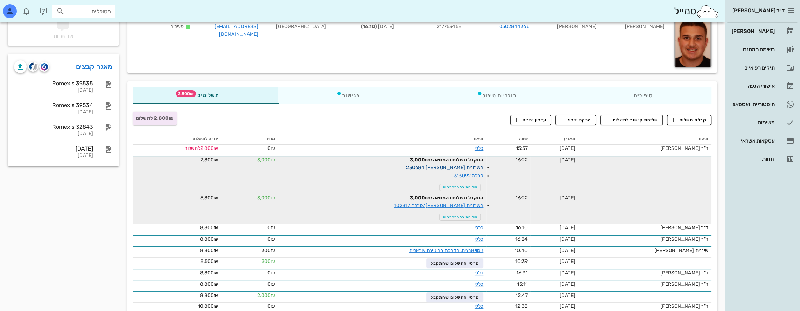
click at [473, 167] on link "חשבונית [PERSON_NAME] 230684" at bounding box center [444, 168] width 77 height 6
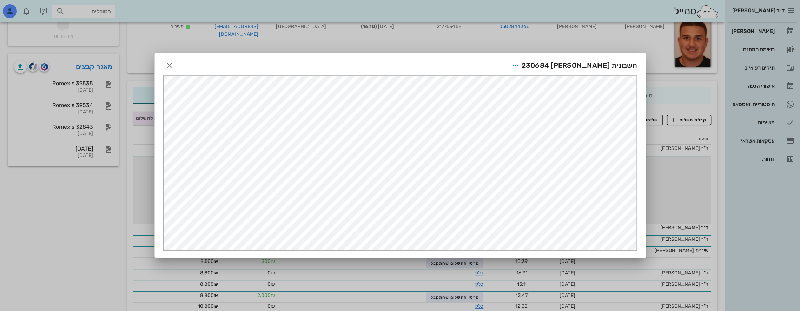
scroll to position [0, 0]
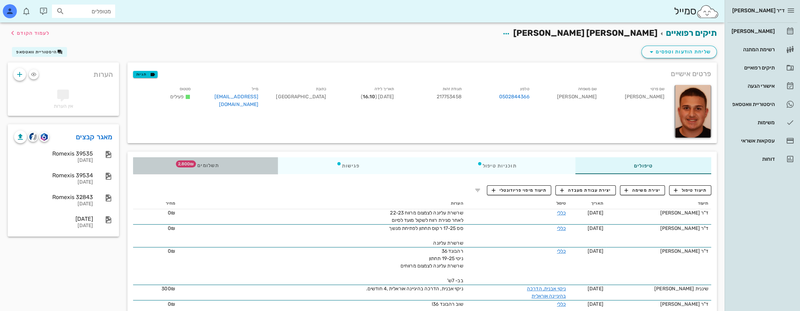
click at [258, 164] on div "תשלומים 2,800₪" at bounding box center [205, 165] width 145 height 17
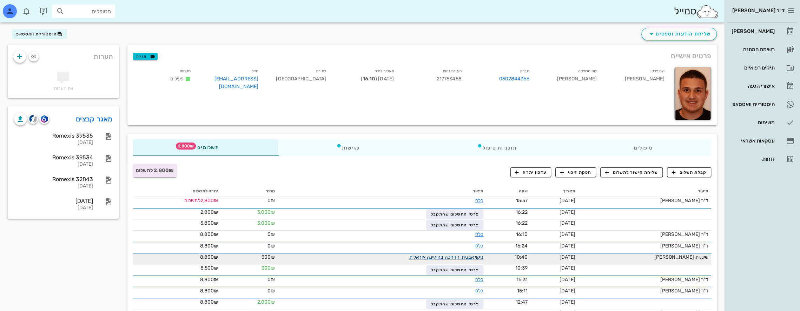
scroll to position [70, 0]
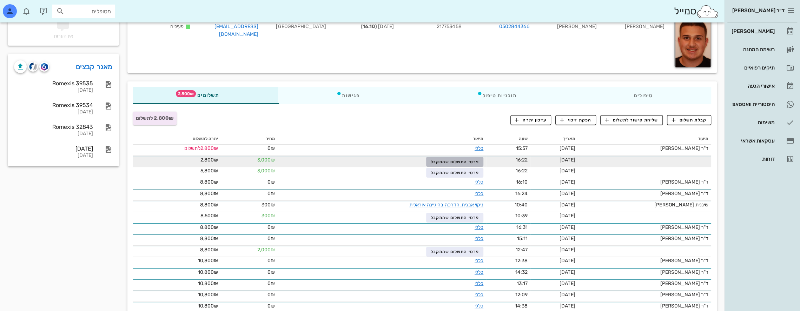
click at [470, 160] on span "פרטי התשלום שהתקבל" at bounding box center [454, 161] width 48 height 5
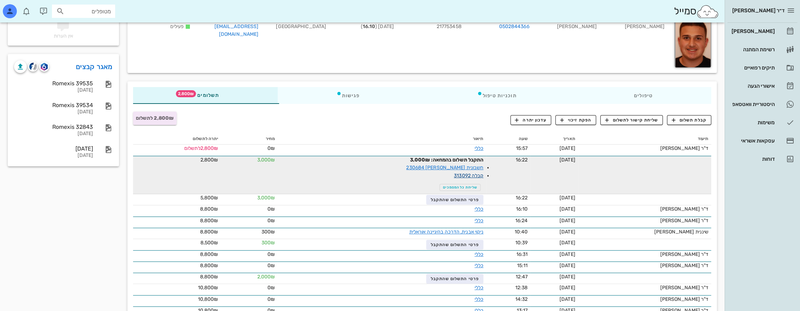
click at [473, 174] on link "קבלה 313092" at bounding box center [468, 176] width 29 height 6
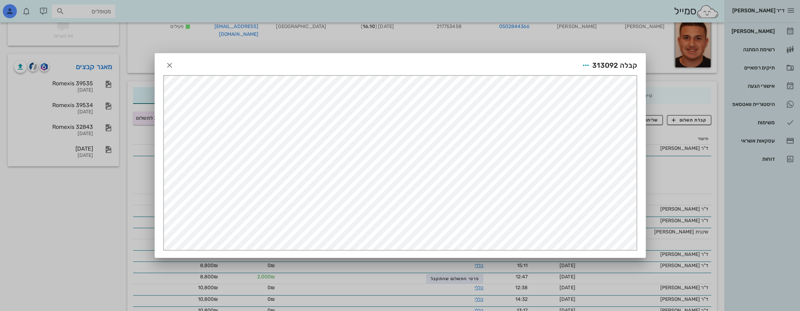
scroll to position [0, 0]
click at [170, 68] on icon "button" at bounding box center [169, 65] width 8 height 8
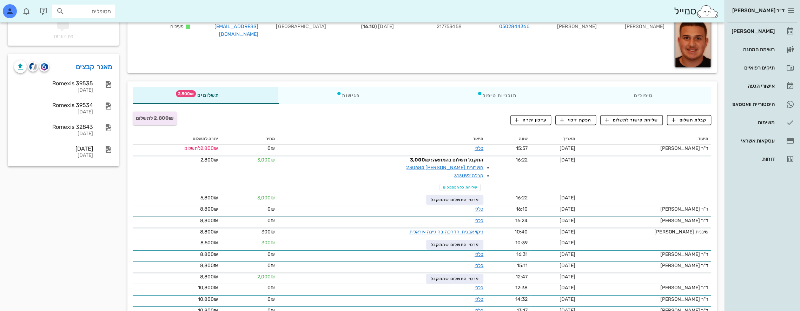
click at [107, 11] on input "מטופלים" at bounding box center [88, 11] width 45 height 9
type input "[PERSON_NAME]"
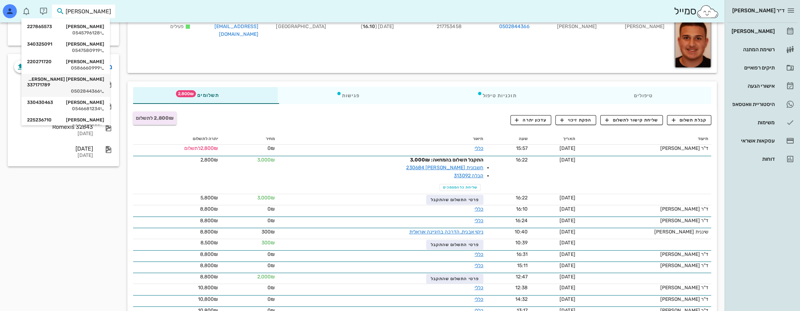
click at [93, 80] on div "[PERSON_NAME] [PERSON_NAME] 337171789" at bounding box center [65, 82] width 77 height 11
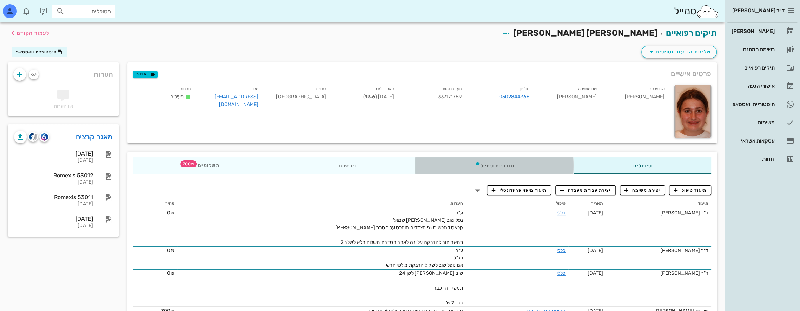
click at [539, 164] on div "תוכניות טיפול" at bounding box center [494, 165] width 158 height 17
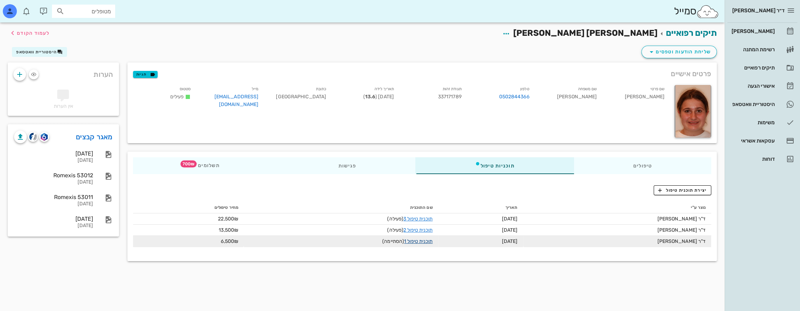
click at [419, 241] on link "תוכנית טיפול 1" at bounding box center [418, 241] width 28 height 6
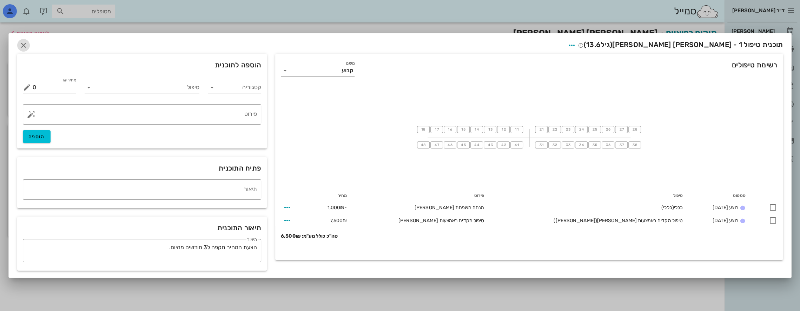
click at [21, 43] on icon "button" at bounding box center [23, 45] width 8 height 8
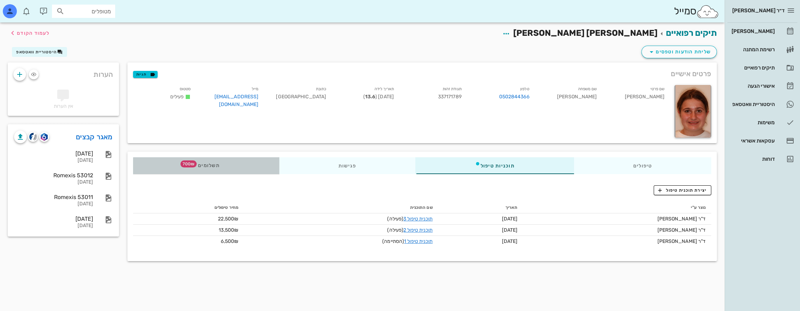
drag, startPoint x: 207, startPoint y: 166, endPoint x: 255, endPoint y: 166, distance: 48.1
click at [207, 166] on span "תשלומים 700₪" at bounding box center [205, 165] width 27 height 5
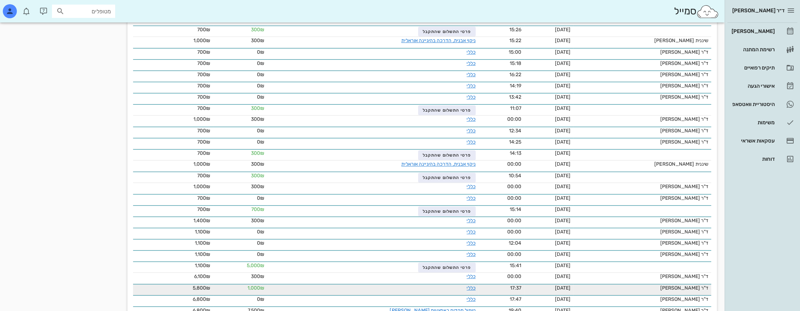
scroll to position [242, 0]
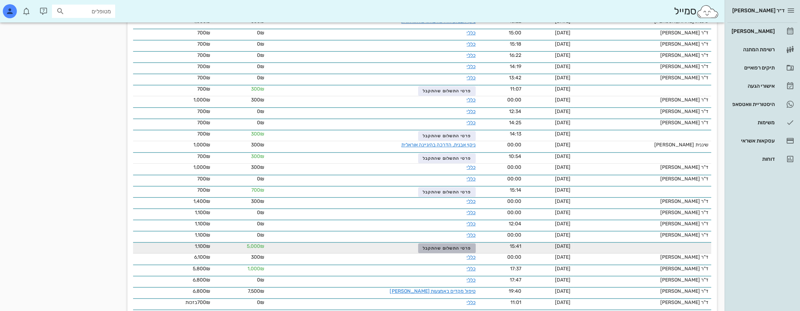
click at [442, 246] on span "פרטי התשלום שהתקבל" at bounding box center [447, 248] width 48 height 5
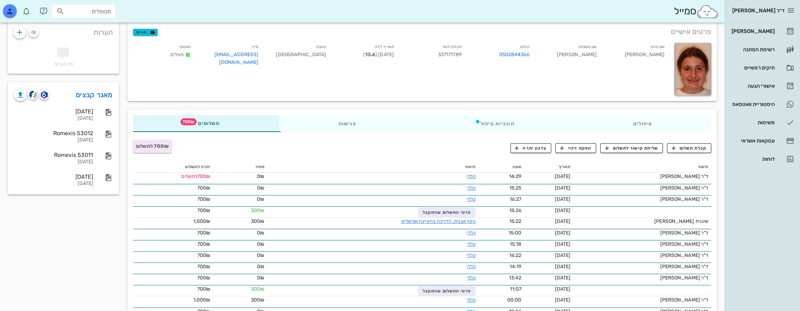
scroll to position [70, 0]
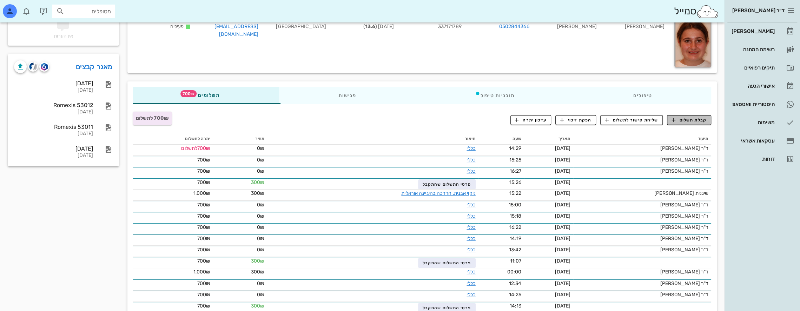
click at [694, 119] on span "קבלת תשלום" at bounding box center [689, 120] width 35 height 6
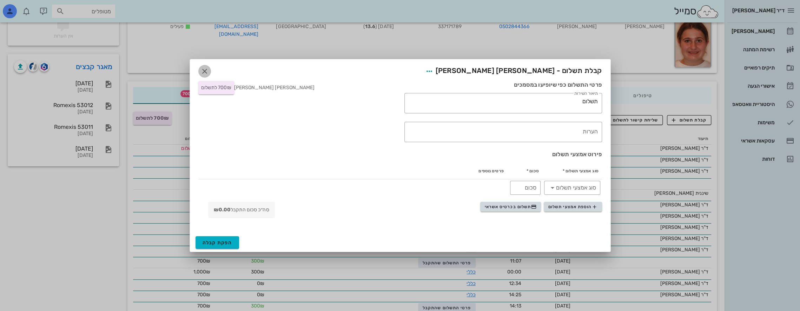
click at [205, 69] on icon "button" at bounding box center [204, 71] width 8 height 8
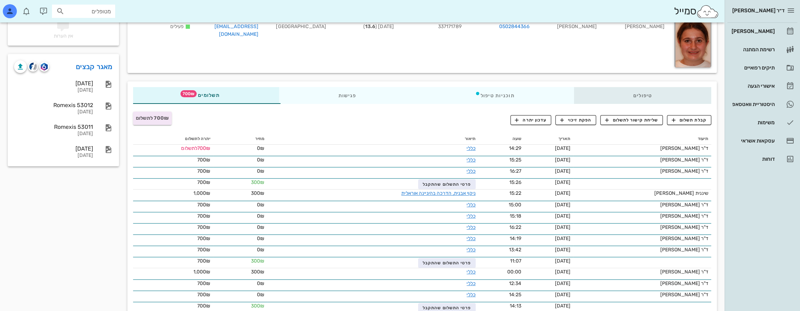
click at [654, 94] on div "טיפולים" at bounding box center [642, 95] width 138 height 17
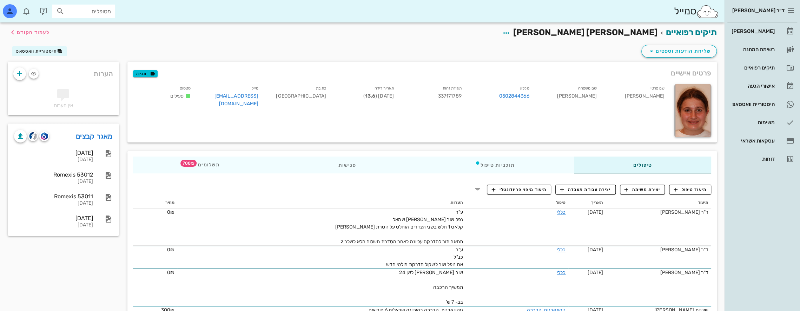
scroll to position [0, 0]
click at [696, 190] on span "תיעוד טיפול" at bounding box center [690, 190] width 33 height 6
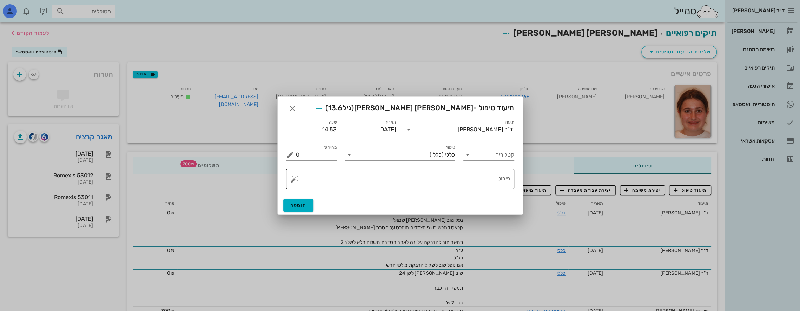
click at [487, 179] on textarea "פירוט" at bounding box center [403, 180] width 214 height 17
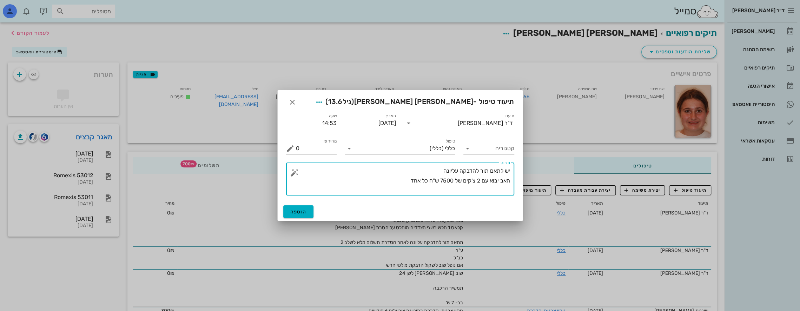
click at [404, 182] on textarea "יש לתאם תור להדבקה עליונה האב יבוא עם 2 צ'קים של 7500 ש"ח כל אחד" at bounding box center [403, 180] width 214 height 29
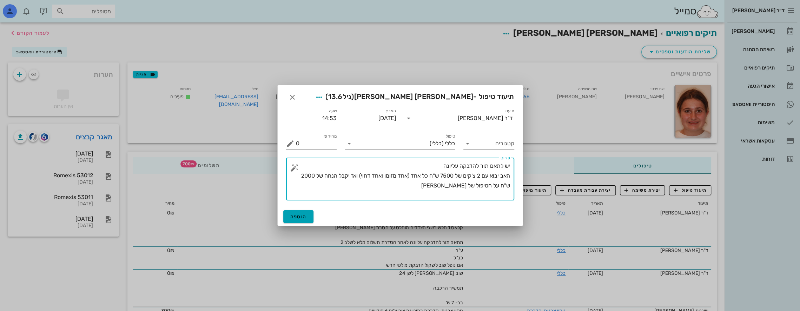
type textarea "יש לתאם תור להדבקה עליונה האב יבוא עם 2 צ'קים של 7500 ש"ח כל אחד (אחד מזומן ואח…"
click at [302, 216] on span "הוספה" at bounding box center [298, 217] width 16 height 6
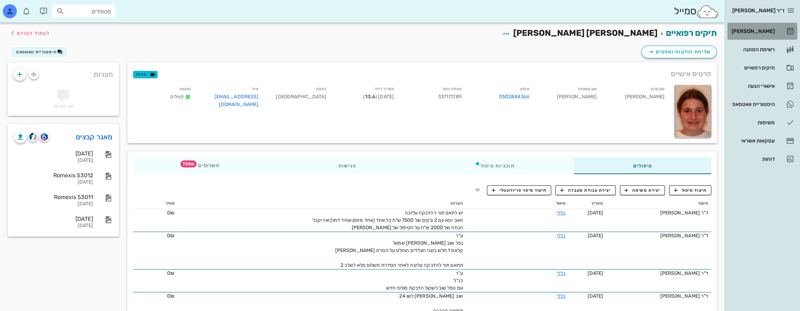
click at [762, 30] on div "[PERSON_NAME]" at bounding box center [752, 31] width 45 height 6
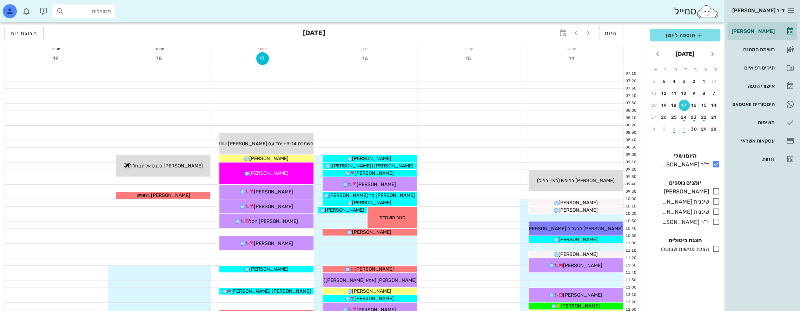
drag, startPoint x: 108, startPoint y: 6, endPoint x: 107, endPoint y: 9, distance: 3.7
click at [107, 9] on div "מטופלים" at bounding box center [83, 11] width 63 height 13
type input "ענבי"
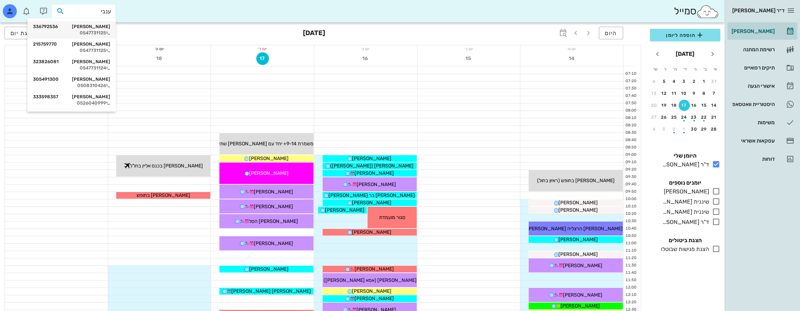
click at [100, 25] on div "[PERSON_NAME] 336792536" at bounding box center [71, 27] width 77 height 6
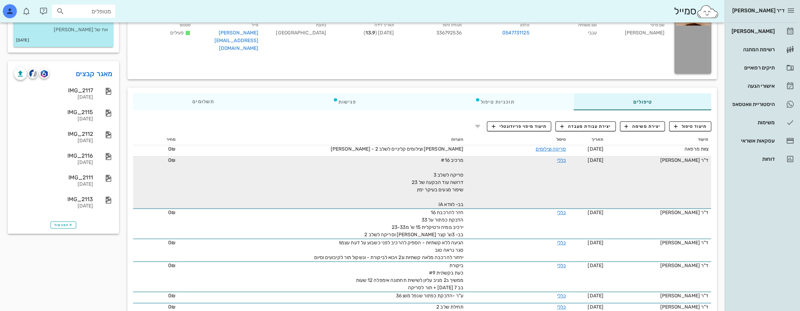
scroll to position [70, 0]
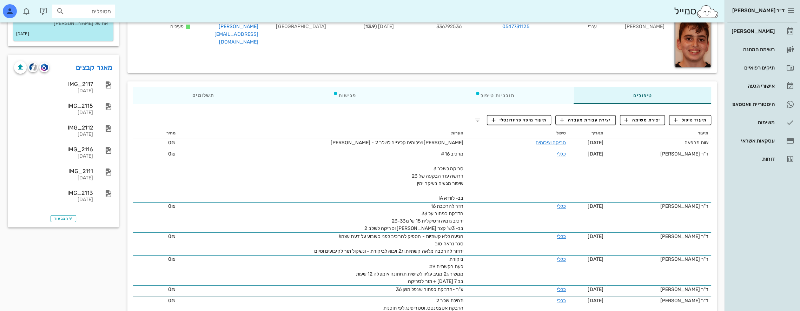
click at [112, 12] on div "מטופלים" at bounding box center [83, 11] width 63 height 13
type input "c"
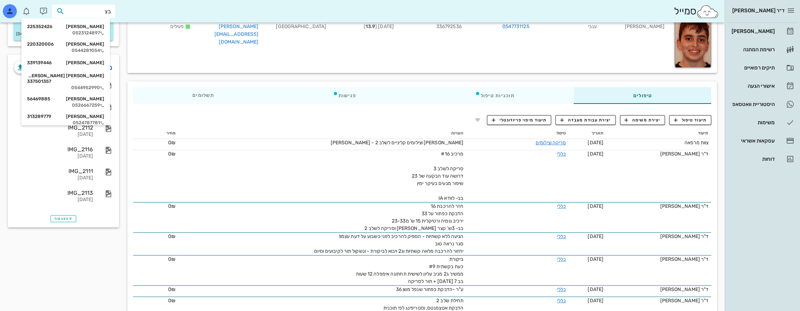
type input "בצר"
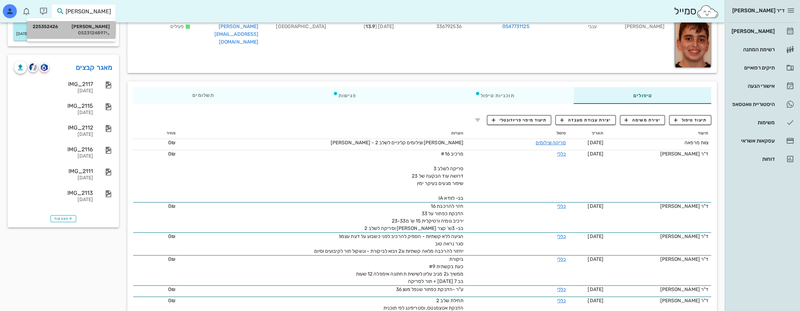
click at [107, 32] on icon at bounding box center [108, 33] width 4 height 4
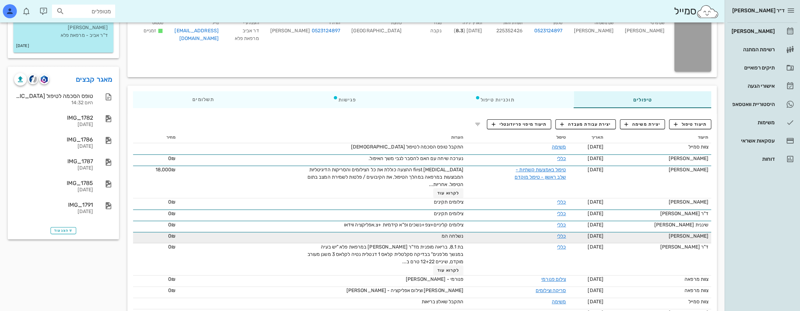
scroll to position [92, 0]
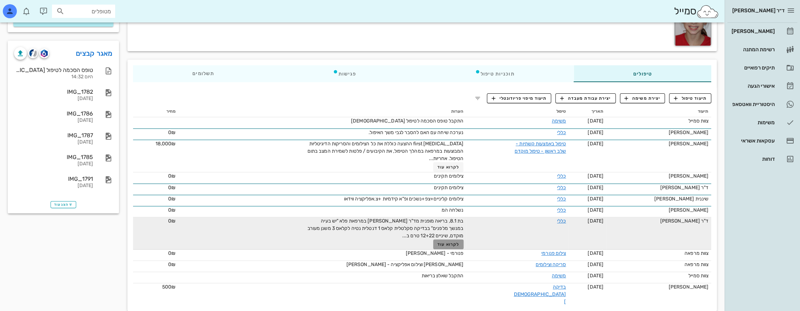
click at [446, 243] on span "לקרוא עוד" at bounding box center [448, 244] width 22 height 5
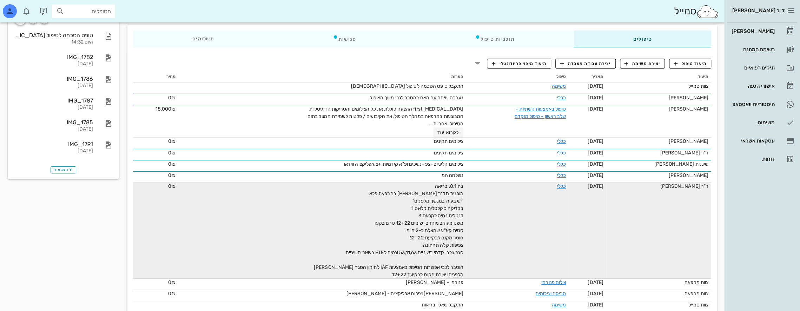
scroll to position [127, 0]
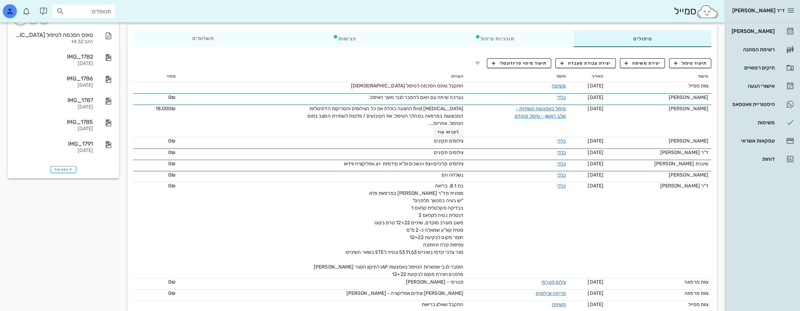
click at [111, 14] on div "מטופלים" at bounding box center [83, 11] width 63 height 13
type input "v"
type input "הוד ד"
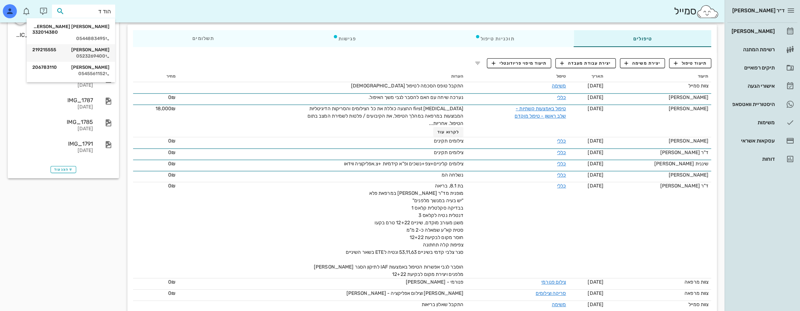
click at [105, 47] on div "דן הוד 219215555" at bounding box center [70, 50] width 77 height 6
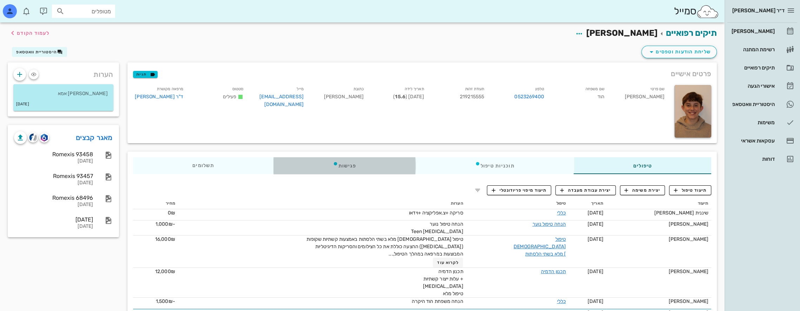
click at [367, 168] on div "פגישות" at bounding box center [344, 165] width 142 height 17
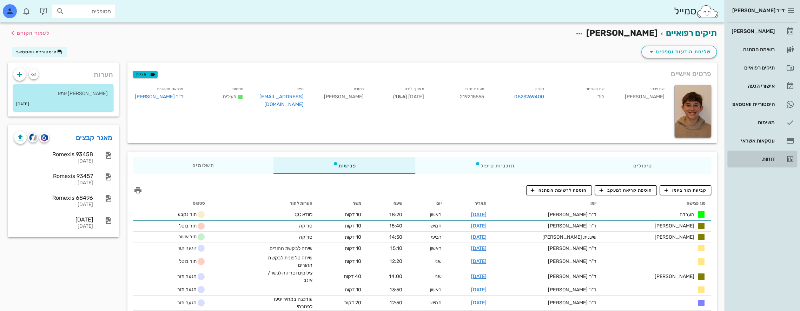
click at [770, 157] on div "דוחות" at bounding box center [752, 159] width 45 height 6
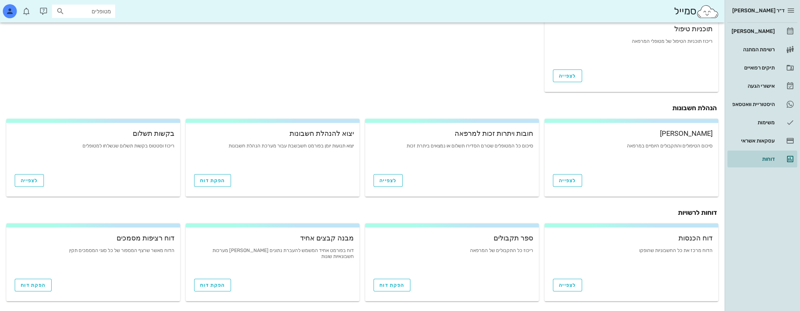
scroll to position [208, 0]
click at [400, 286] on link "הפקת דוח" at bounding box center [391, 283] width 37 height 13
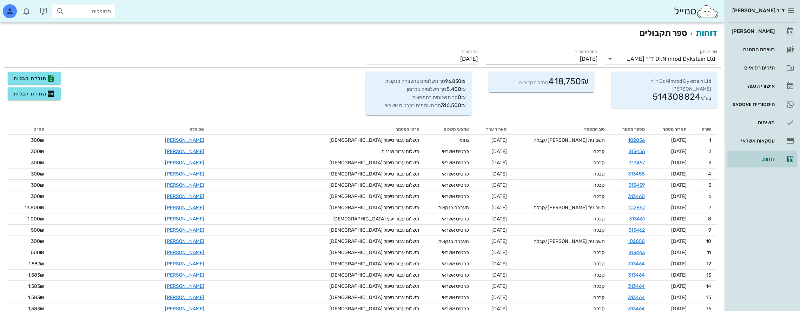
click at [582, 58] on input "[DATE]" at bounding box center [541, 58] width 111 height 11
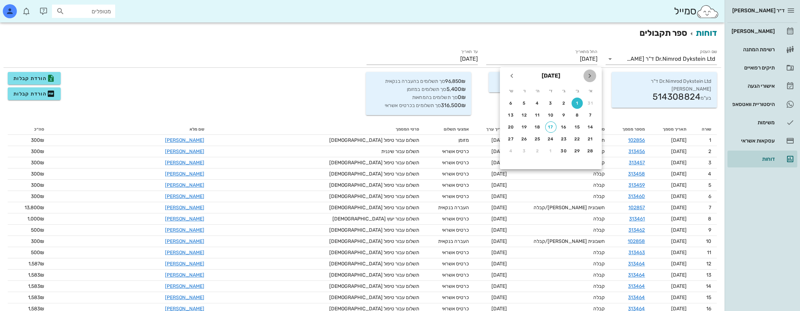
click at [588, 75] on icon "חודש שעבר" at bounding box center [589, 76] width 8 height 8
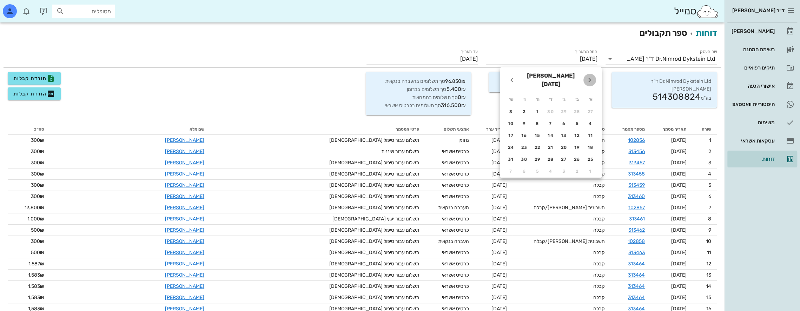
click at [588, 76] on icon "חודש שעבר" at bounding box center [589, 80] width 8 height 8
click at [588, 75] on icon "חודש שעבר" at bounding box center [589, 76] width 8 height 8
click at [551, 103] on div "1" at bounding box center [550, 103] width 11 height 5
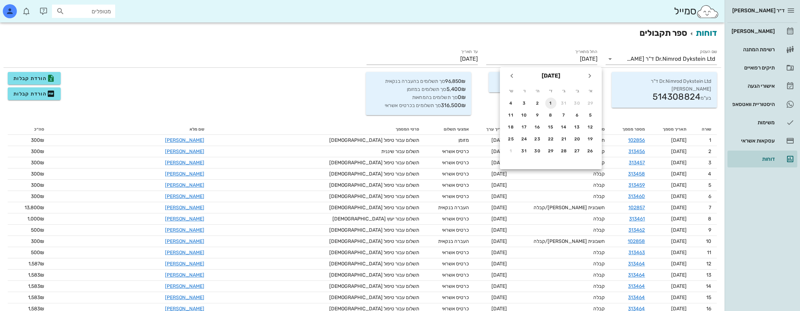
type input "01/01/2025"
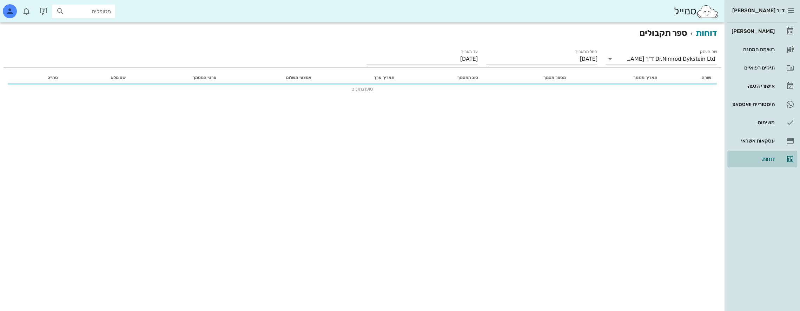
click at [764, 160] on div "דוחות" at bounding box center [752, 159] width 45 height 6
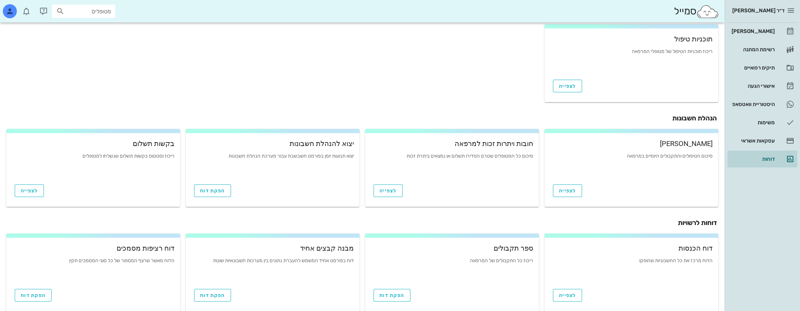
scroll to position [208, 0]
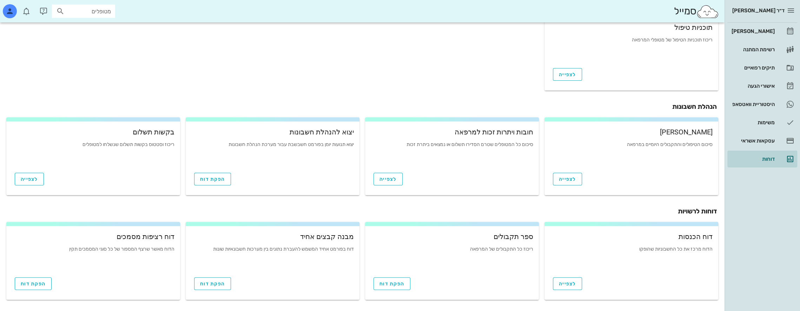
click at [393, 290] on div "הפקת דוח" at bounding box center [452, 282] width 174 height 21
click at [397, 282] on span "הפקת דוח" at bounding box center [391, 284] width 25 height 6
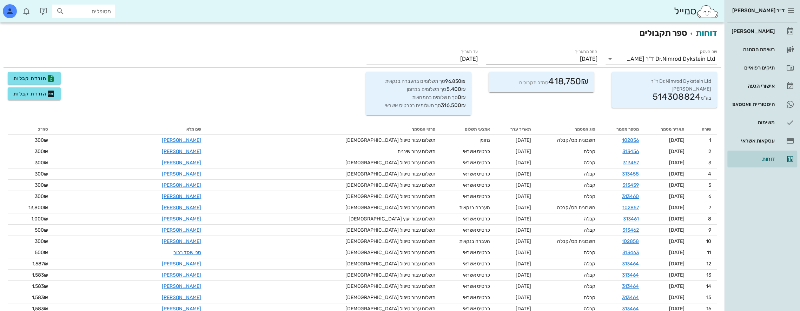
click at [585, 62] on input "[DATE]" at bounding box center [541, 58] width 111 height 11
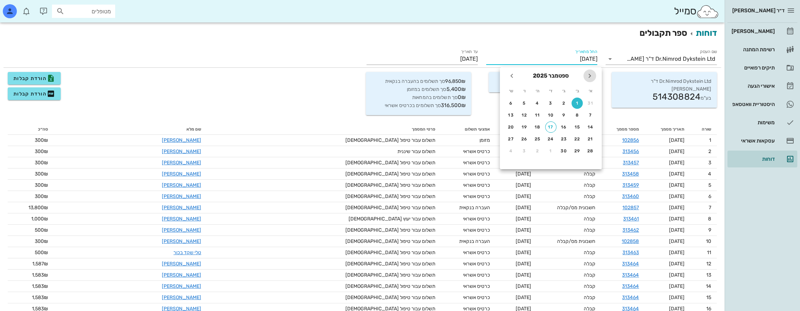
click at [592, 75] on icon "חודש שעבר" at bounding box center [589, 76] width 8 height 8
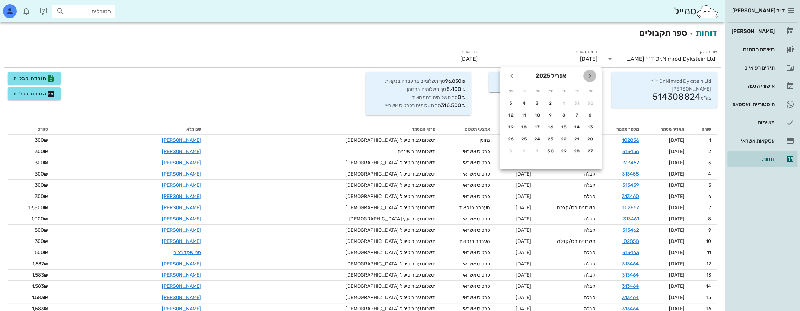
click at [592, 75] on icon "חודש שעבר" at bounding box center [589, 76] width 8 height 8
click at [552, 102] on div "1" at bounding box center [550, 103] width 11 height 5
type input "01/01/2025"
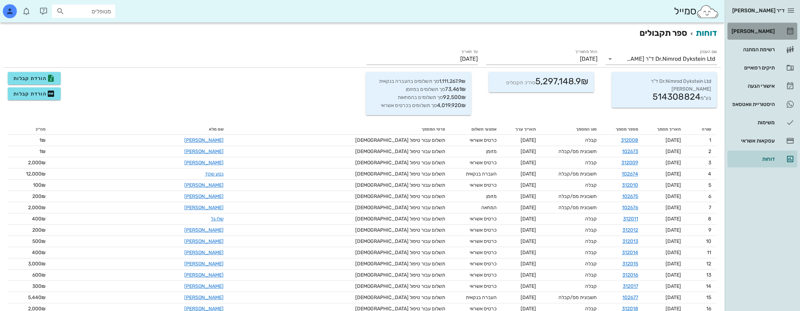
click at [761, 30] on div "[PERSON_NAME]" at bounding box center [752, 31] width 45 height 6
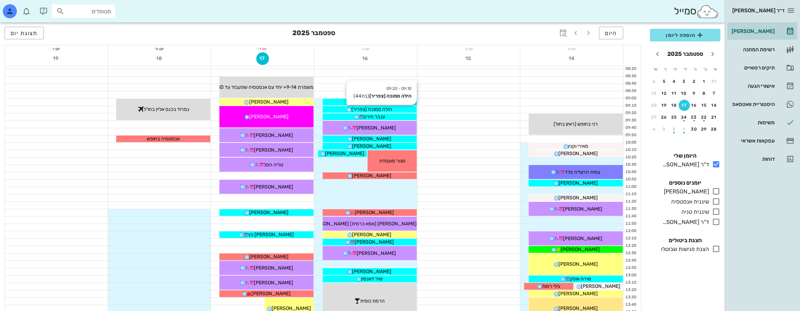
scroll to position [70, 0]
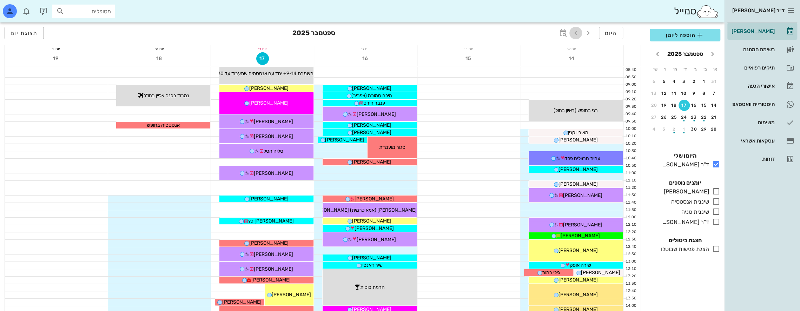
click at [577, 35] on icon "button" at bounding box center [575, 33] width 8 height 8
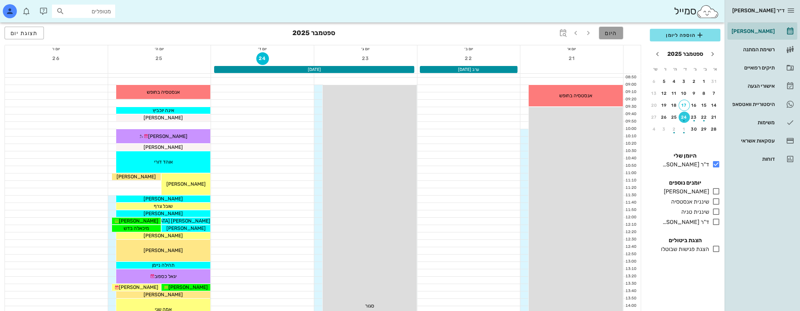
click at [611, 32] on span "היום" at bounding box center [611, 33] width 12 height 7
